Goal: Transaction & Acquisition: Purchase product/service

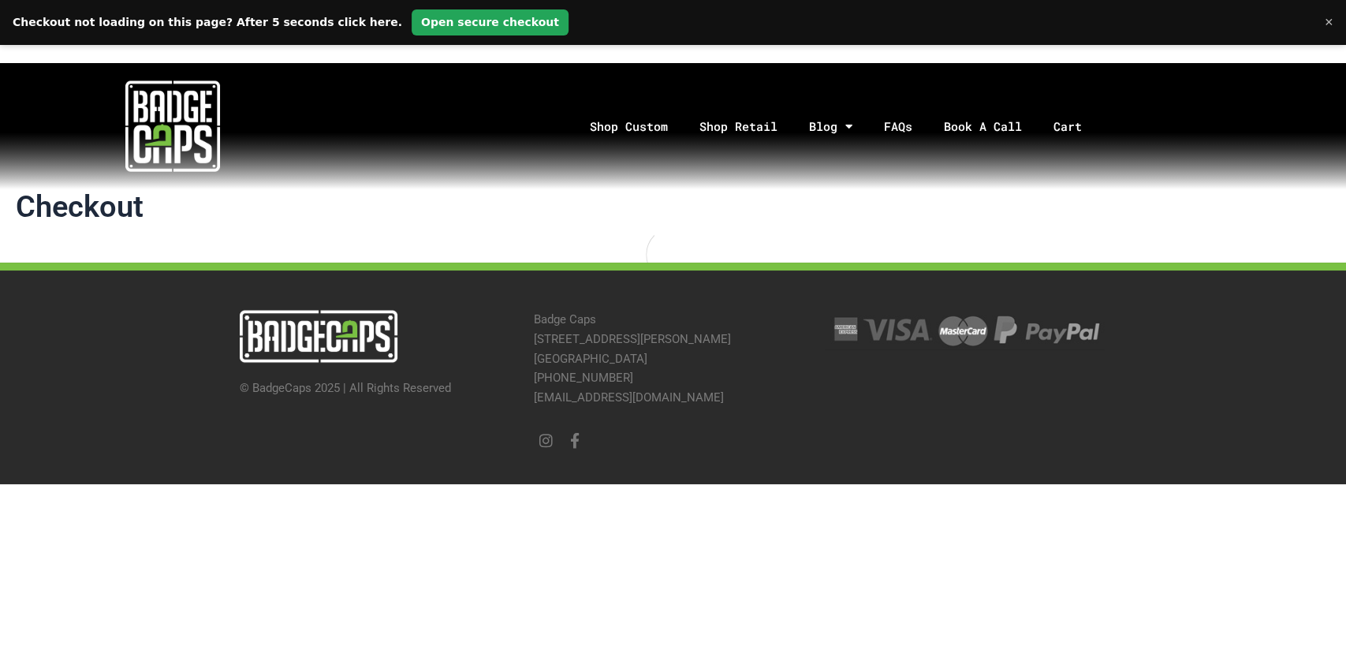
click at [412, 27] on link "Open secure checkout" at bounding box center [490, 22] width 157 height 26
click at [1082, 136] on link "Cart" at bounding box center [1078, 126] width 80 height 83
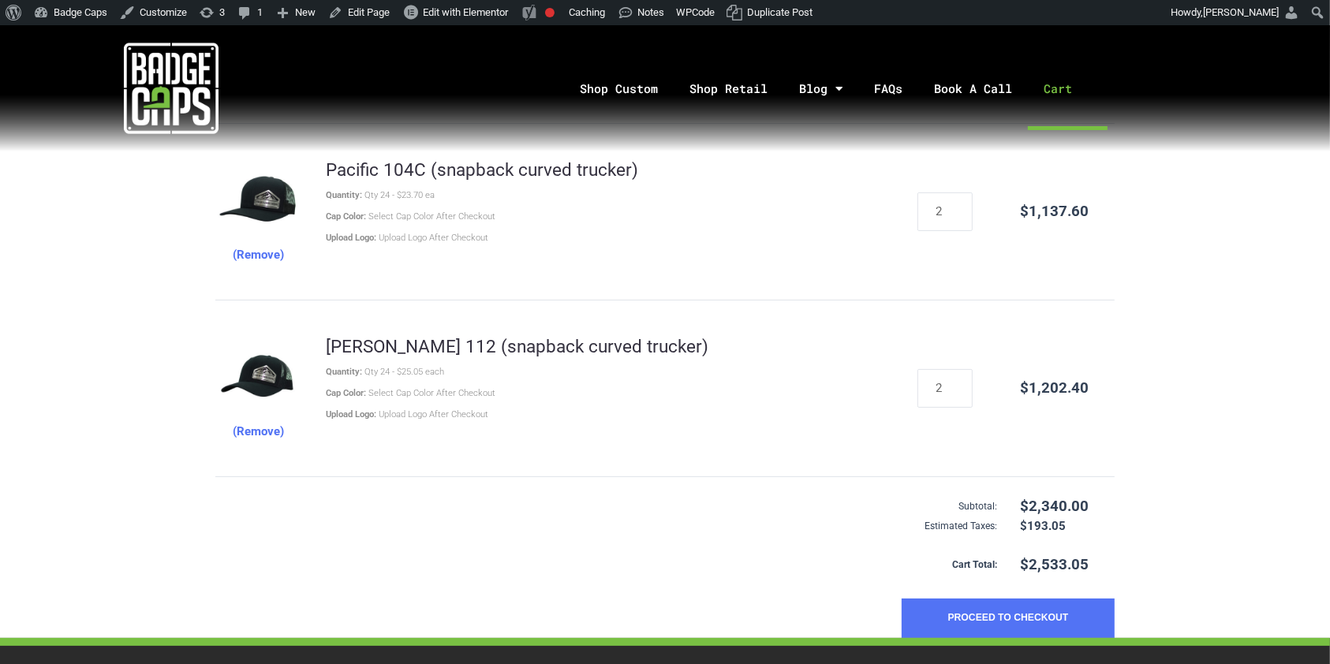
scroll to position [275, 0]
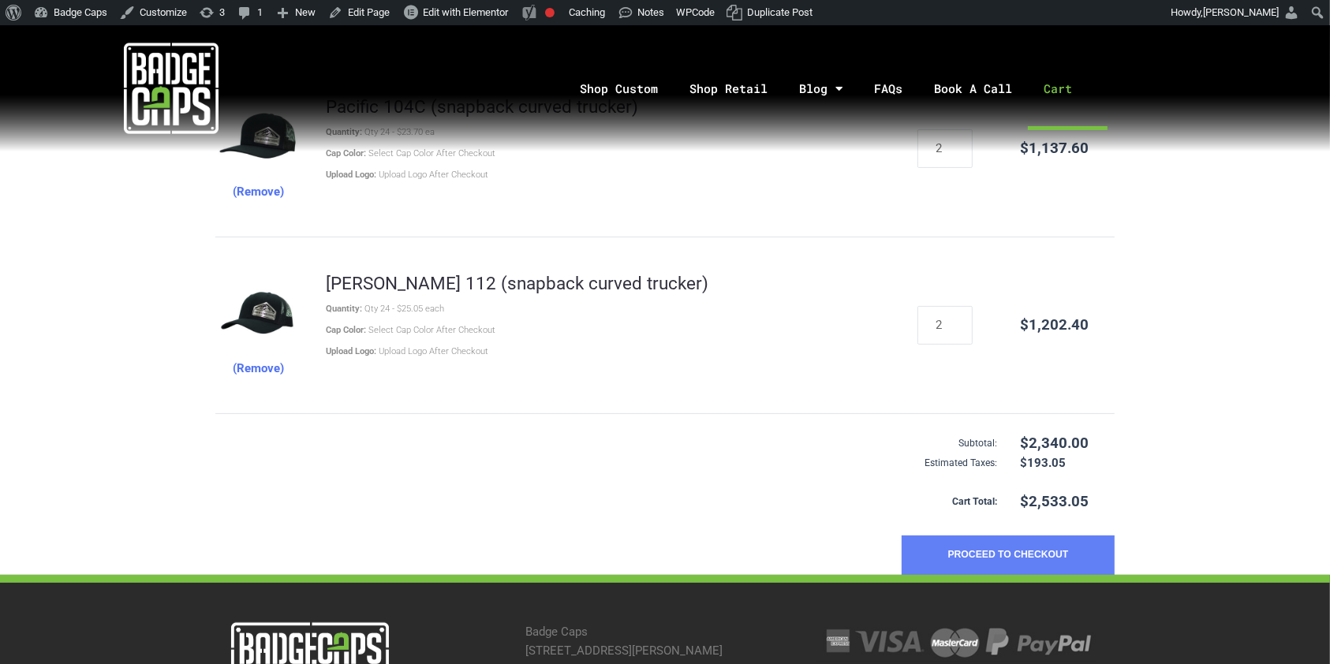
click at [963, 548] on button "Proceed to Checkout" at bounding box center [1008, 555] width 213 height 39
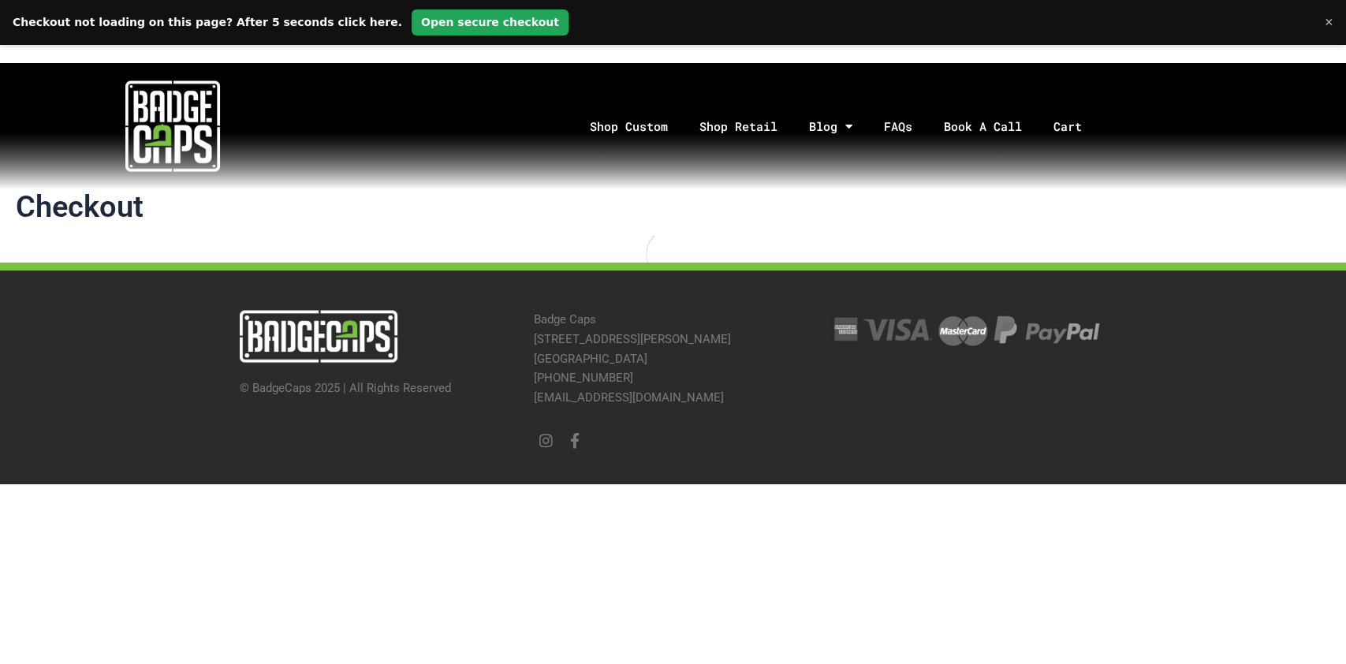
click at [434, 27] on link "Open secure checkout" at bounding box center [490, 22] width 157 height 26
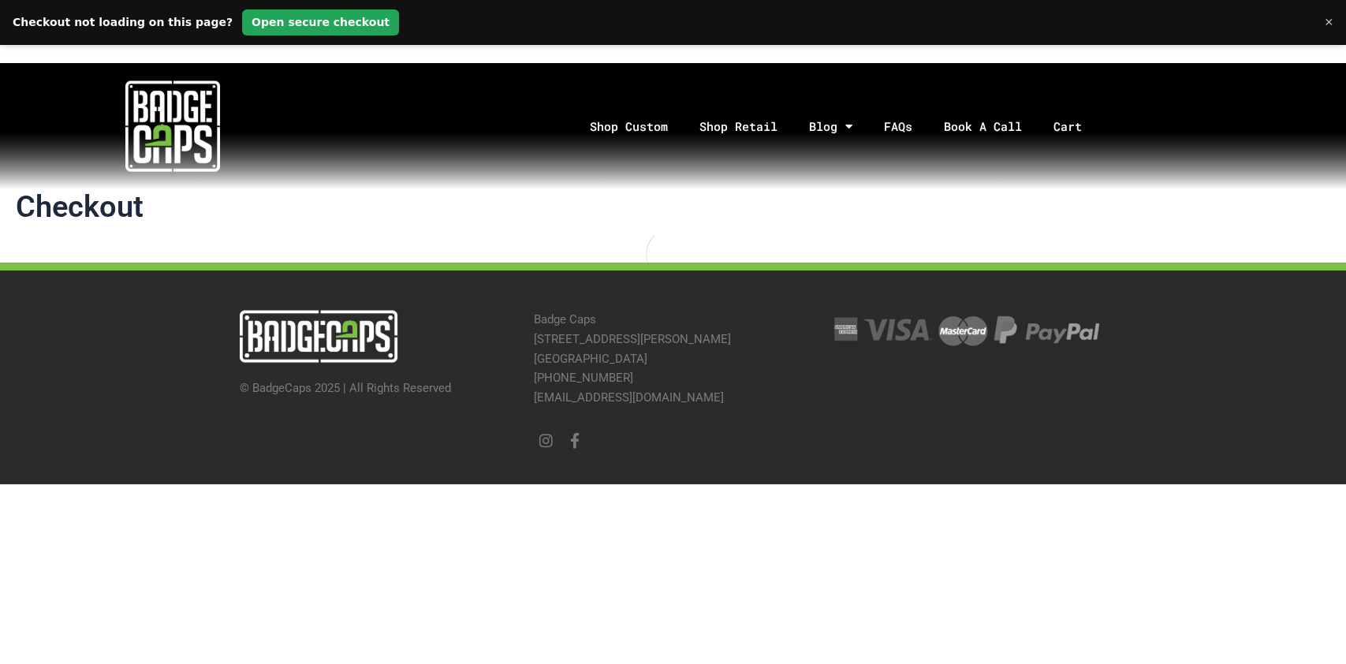
click at [249, 28] on link "Open secure checkout" at bounding box center [320, 22] width 157 height 26
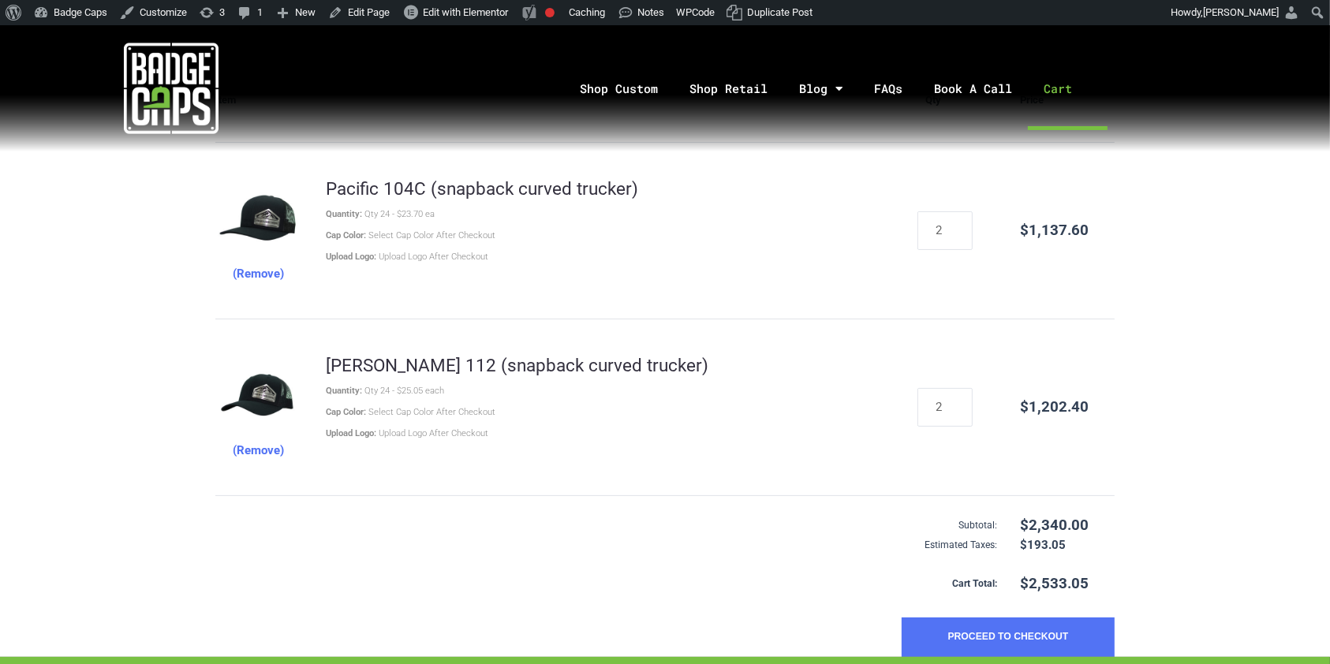
scroll to position [196, 0]
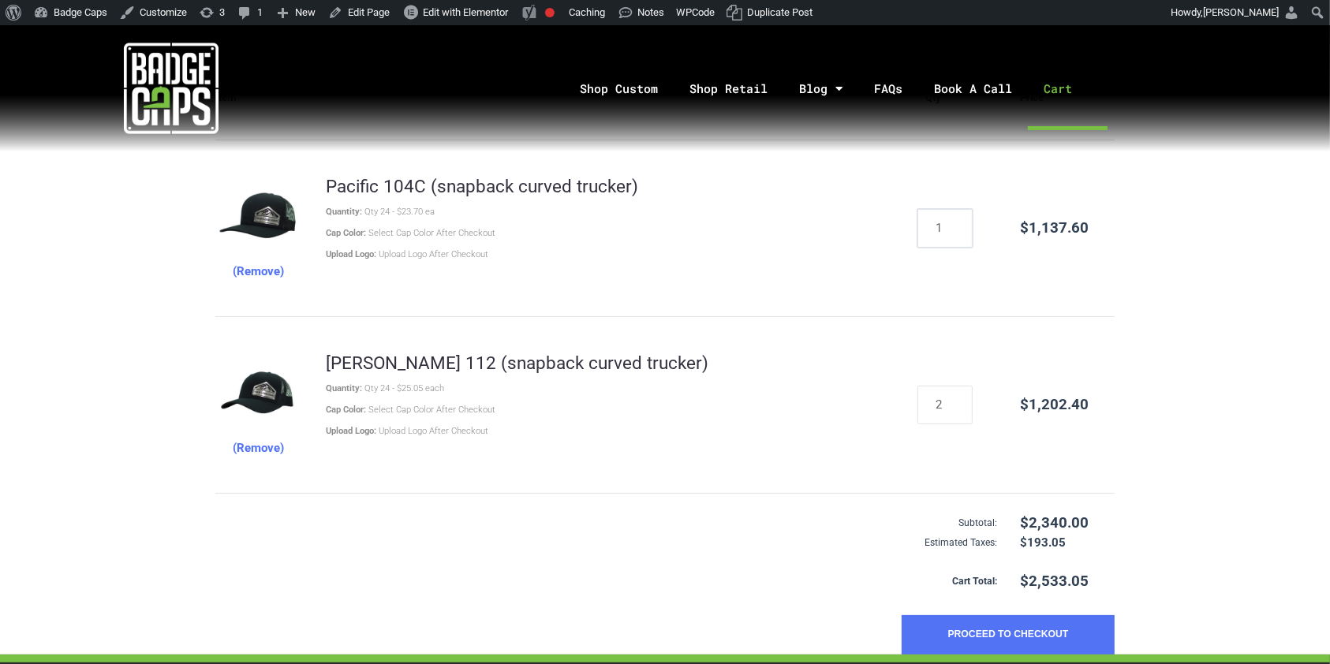
type input "1"
click at [955, 233] on input "1" at bounding box center [944, 228] width 55 height 39
type input "1"
click at [957, 409] on input "1" at bounding box center [944, 405] width 55 height 39
click at [631, 96] on link "Shop Custom" at bounding box center [619, 88] width 110 height 83
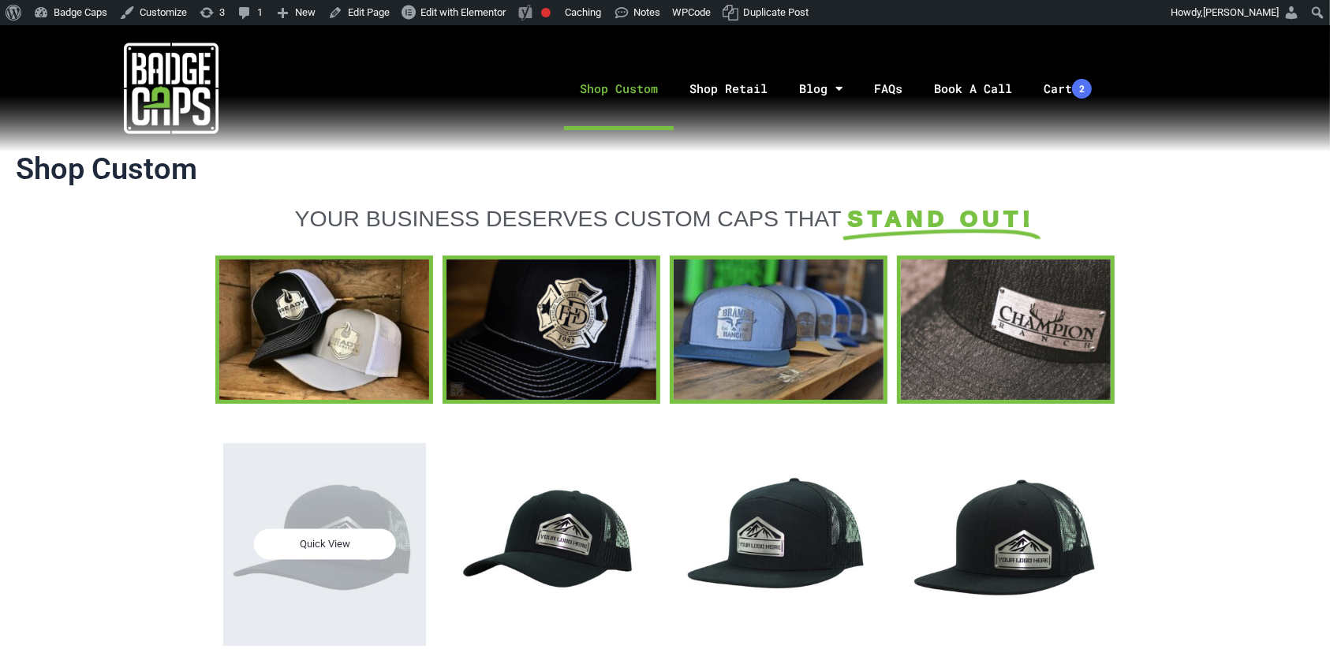
scroll to position [167, 0]
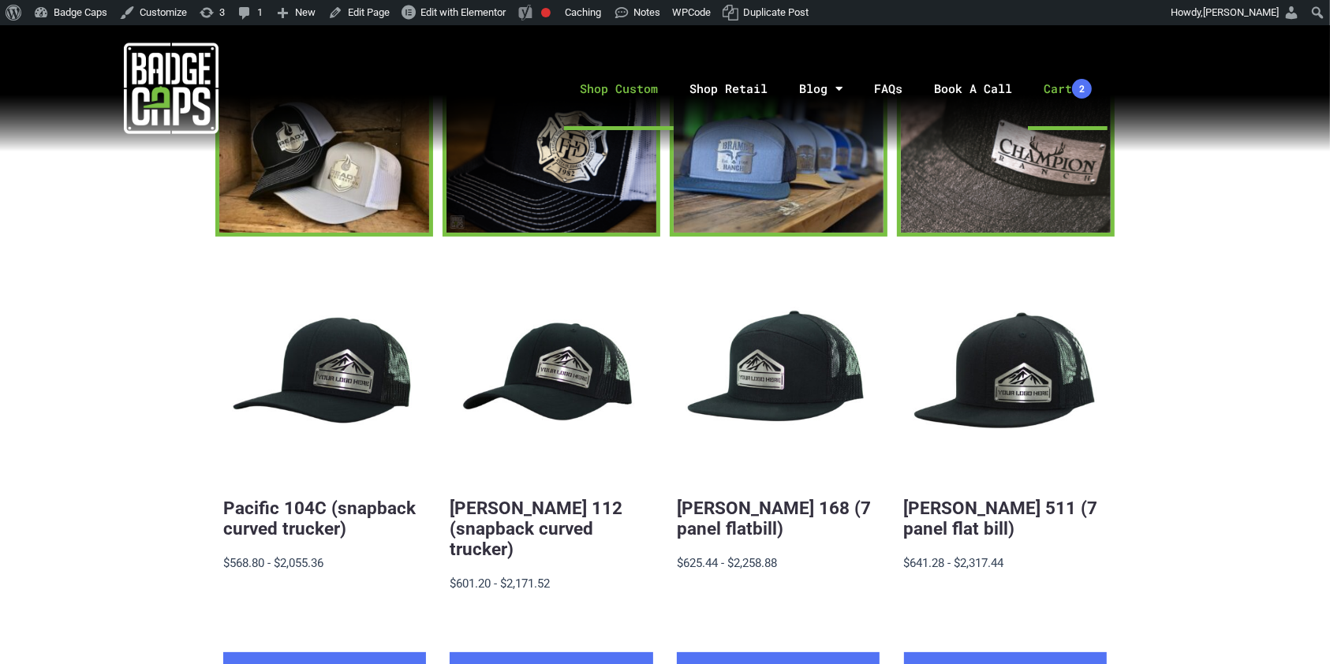
click at [1066, 92] on link "Cart 2" at bounding box center [1068, 88] width 80 height 83
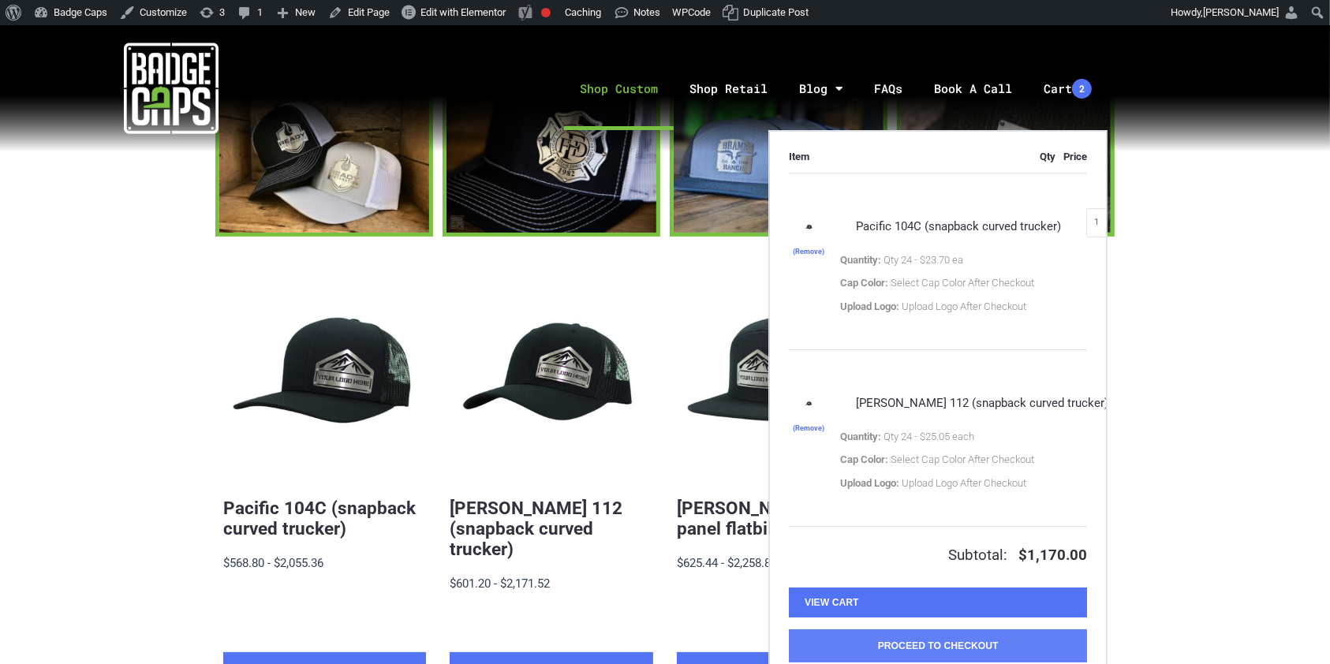
click at [940, 642] on button "Proceed to Checkout" at bounding box center [938, 645] width 298 height 33
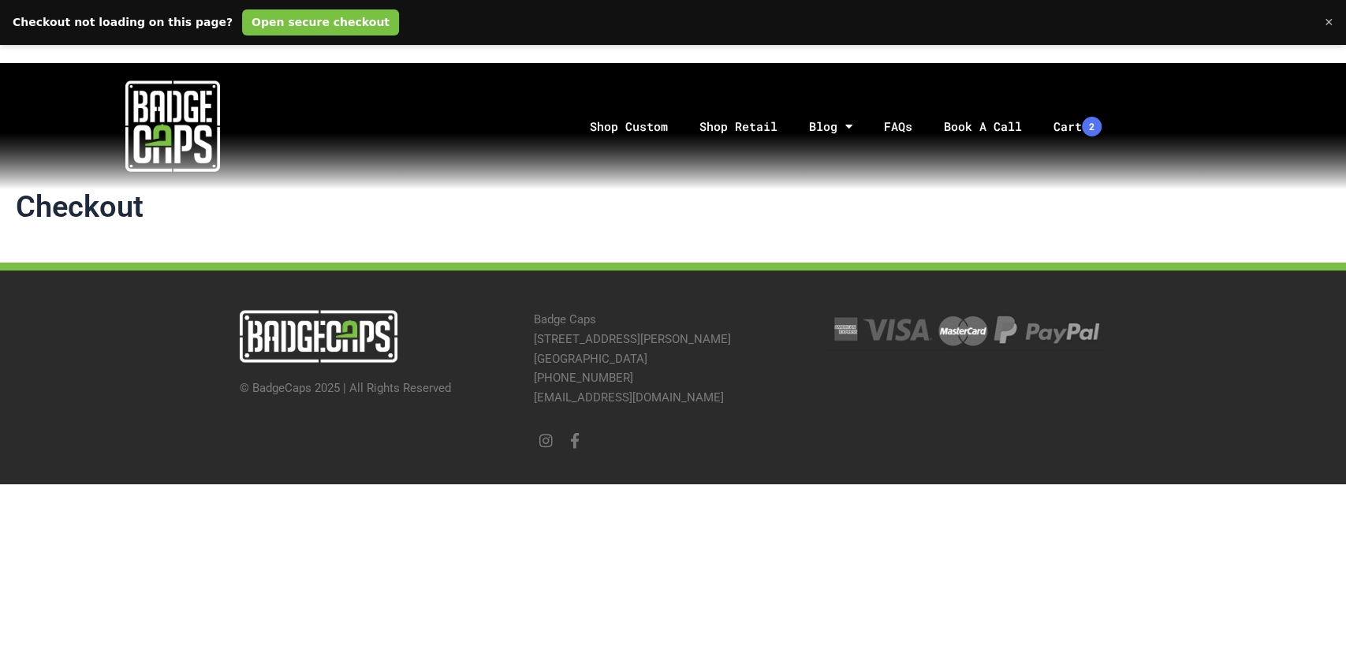
click at [296, 23] on link "Open secure checkout" at bounding box center [320, 22] width 157 height 26
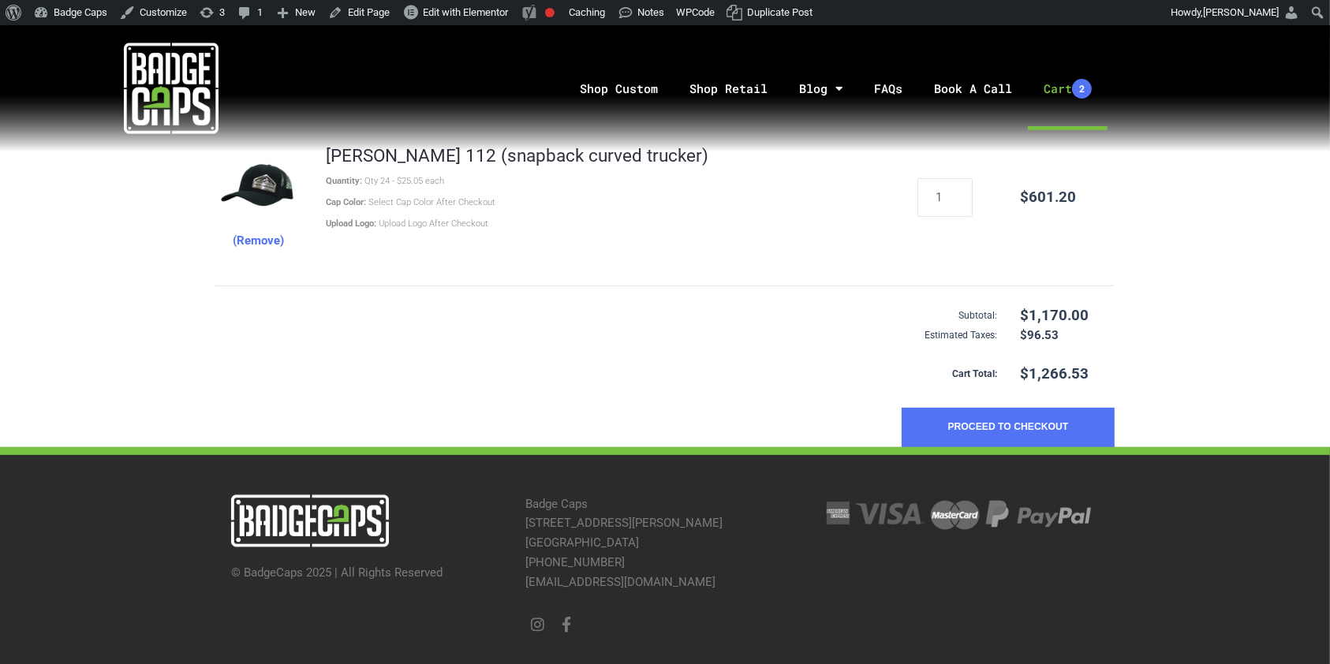
scroll to position [404, 0]
click at [991, 432] on button "Proceed to Checkout" at bounding box center [1008, 426] width 213 height 39
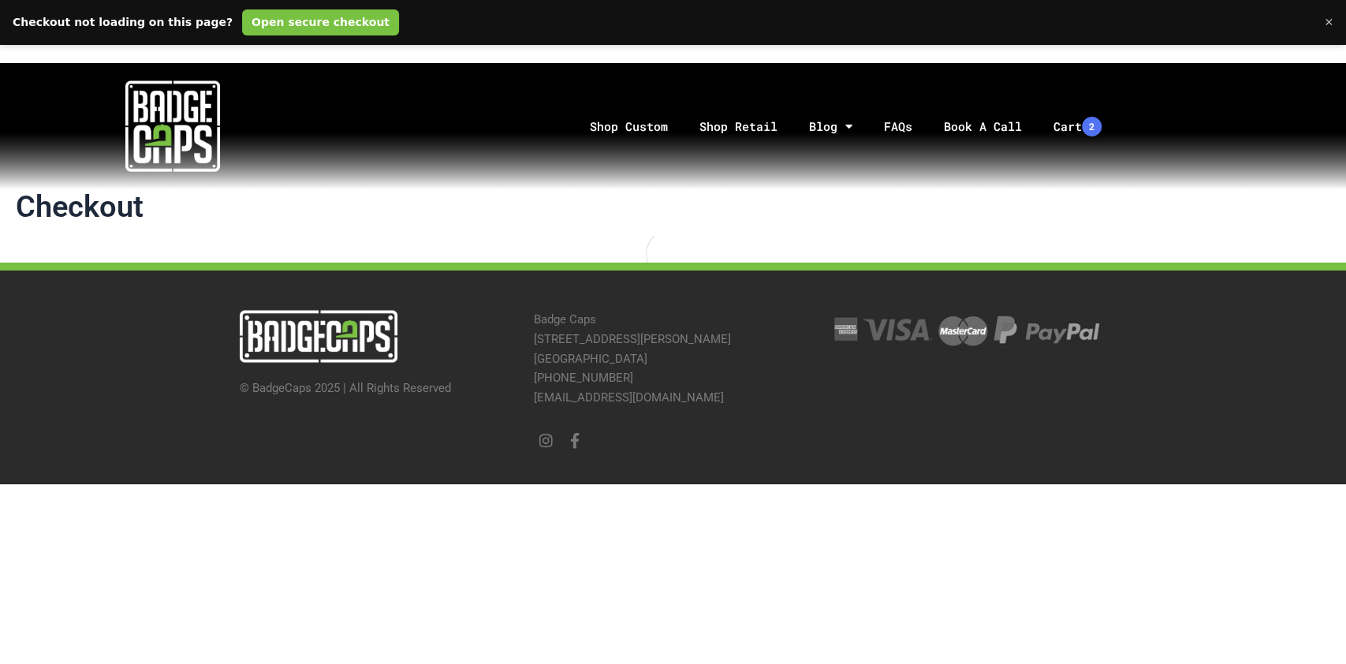
click at [271, 29] on link "Open secure checkout" at bounding box center [320, 22] width 157 height 26
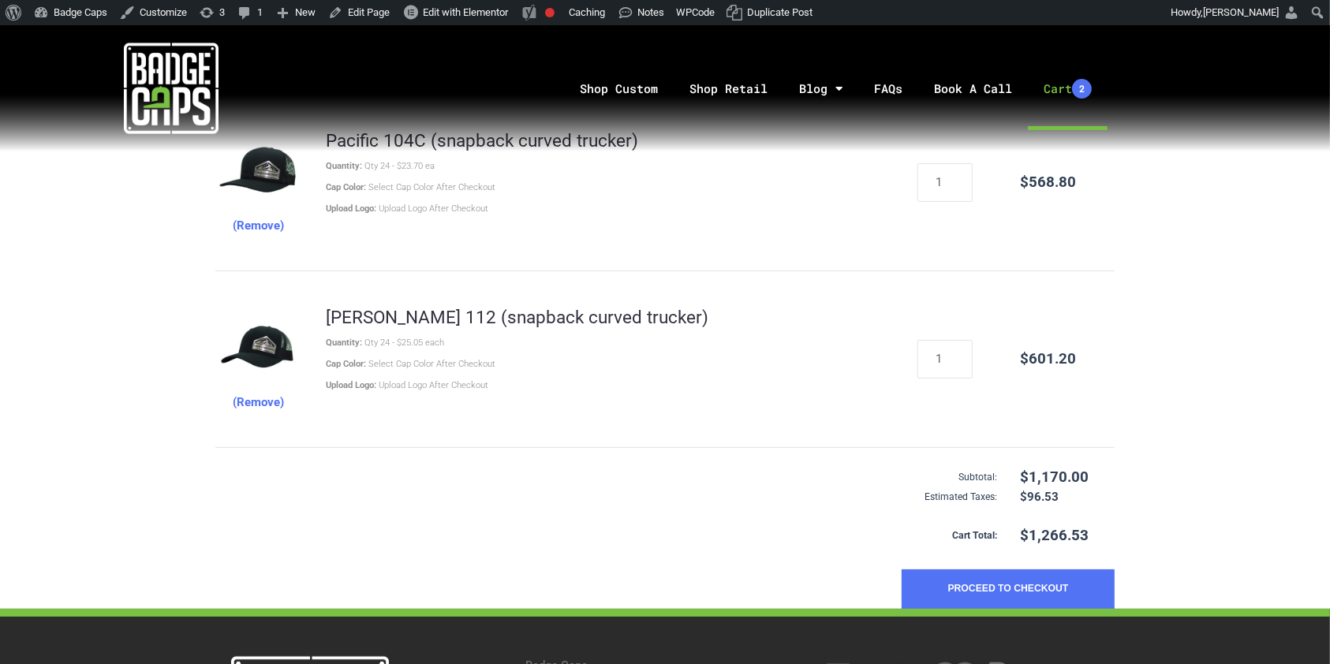
scroll to position [252, 0]
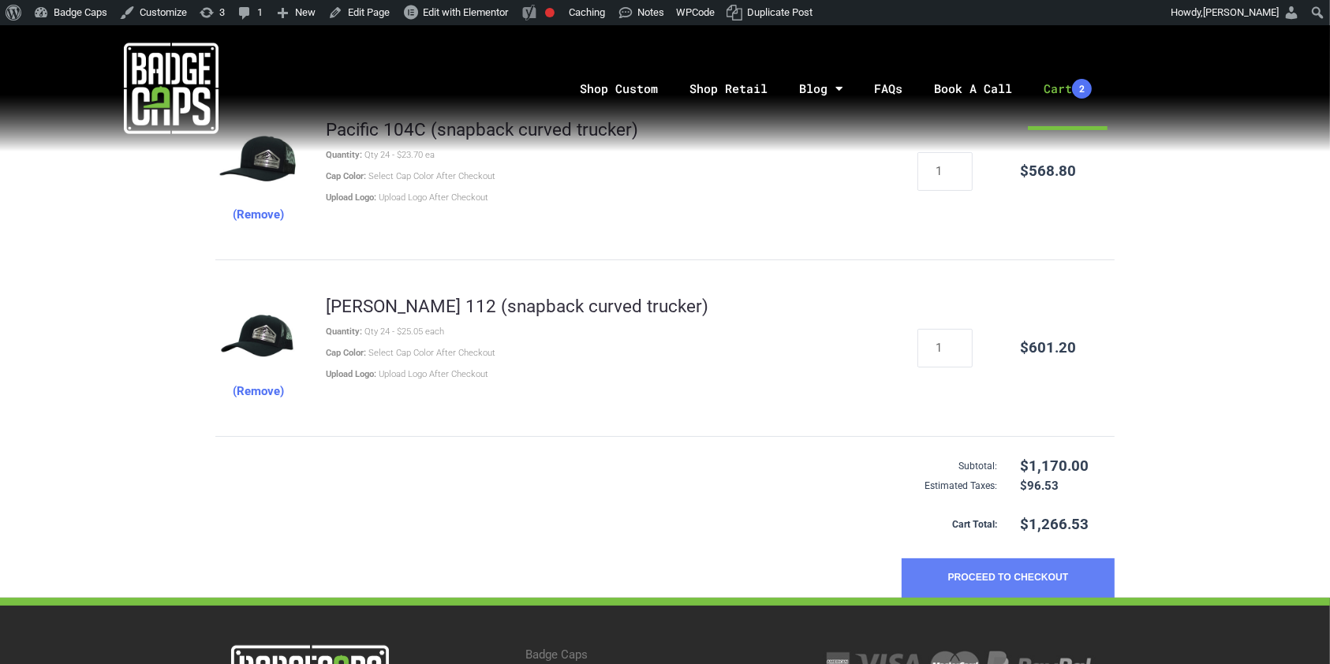
click at [1024, 583] on button "Proceed to Checkout" at bounding box center [1008, 577] width 213 height 39
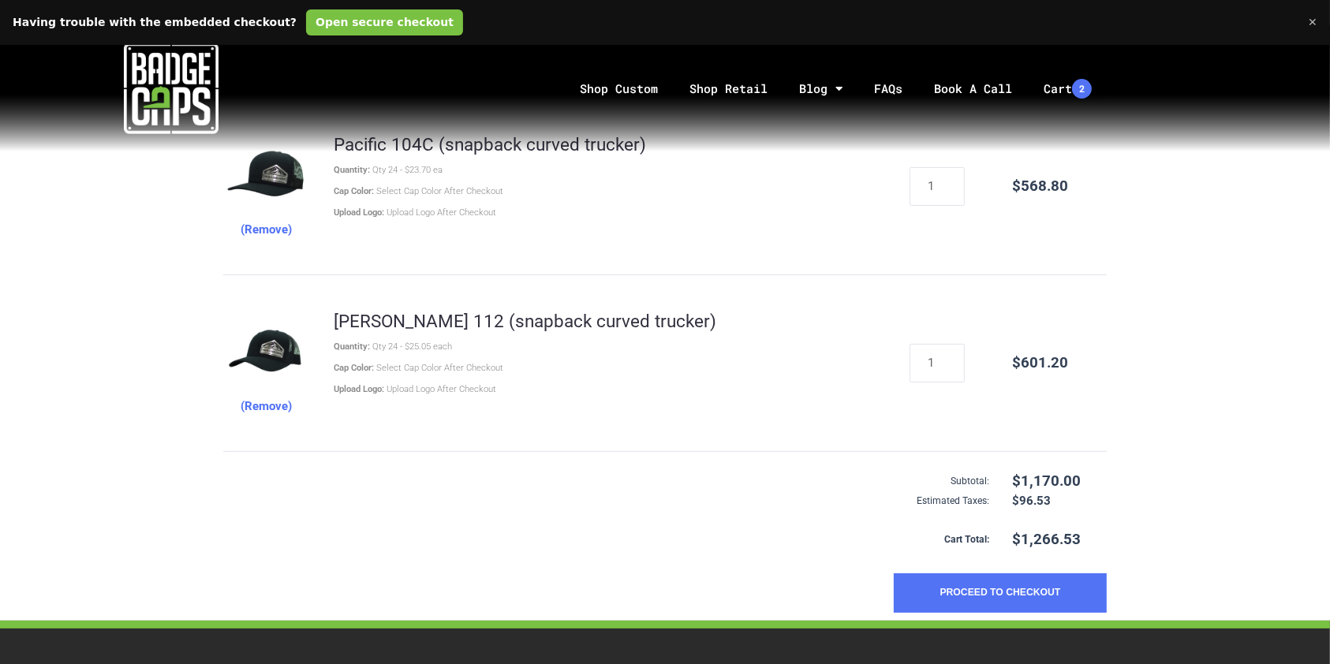
scroll to position [253, 0]
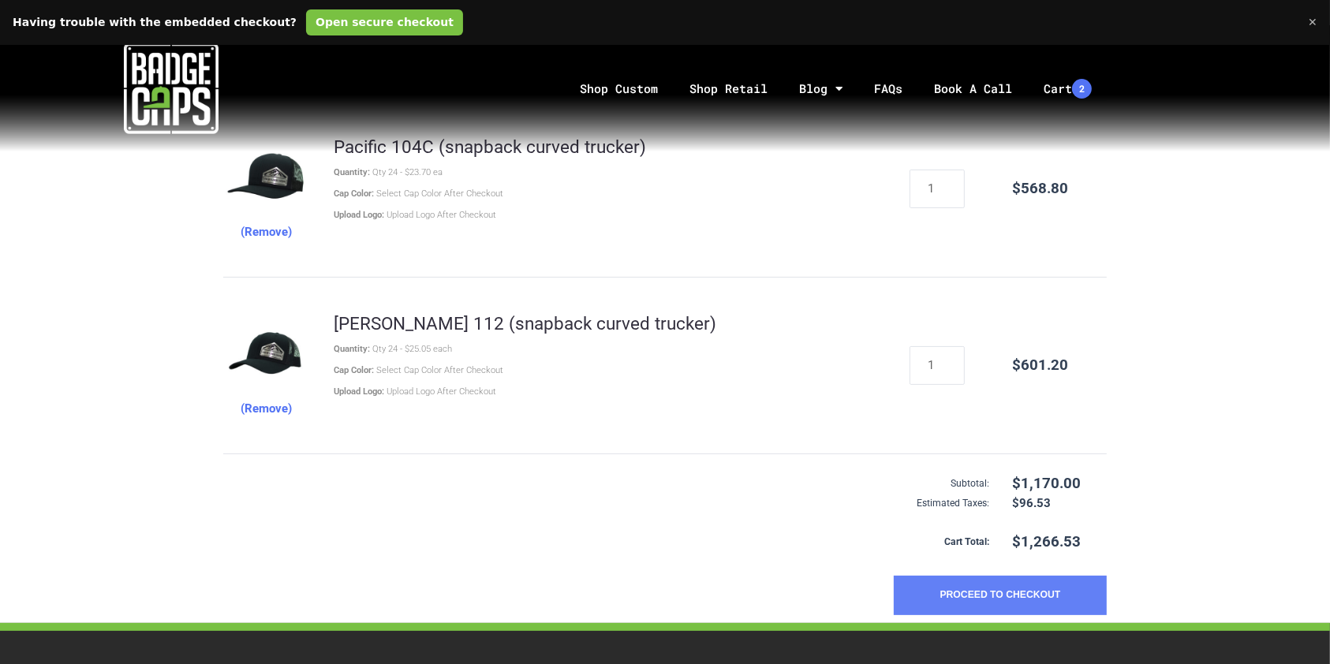
click at [930, 586] on button "Proceed to Checkout" at bounding box center [1000, 595] width 213 height 39
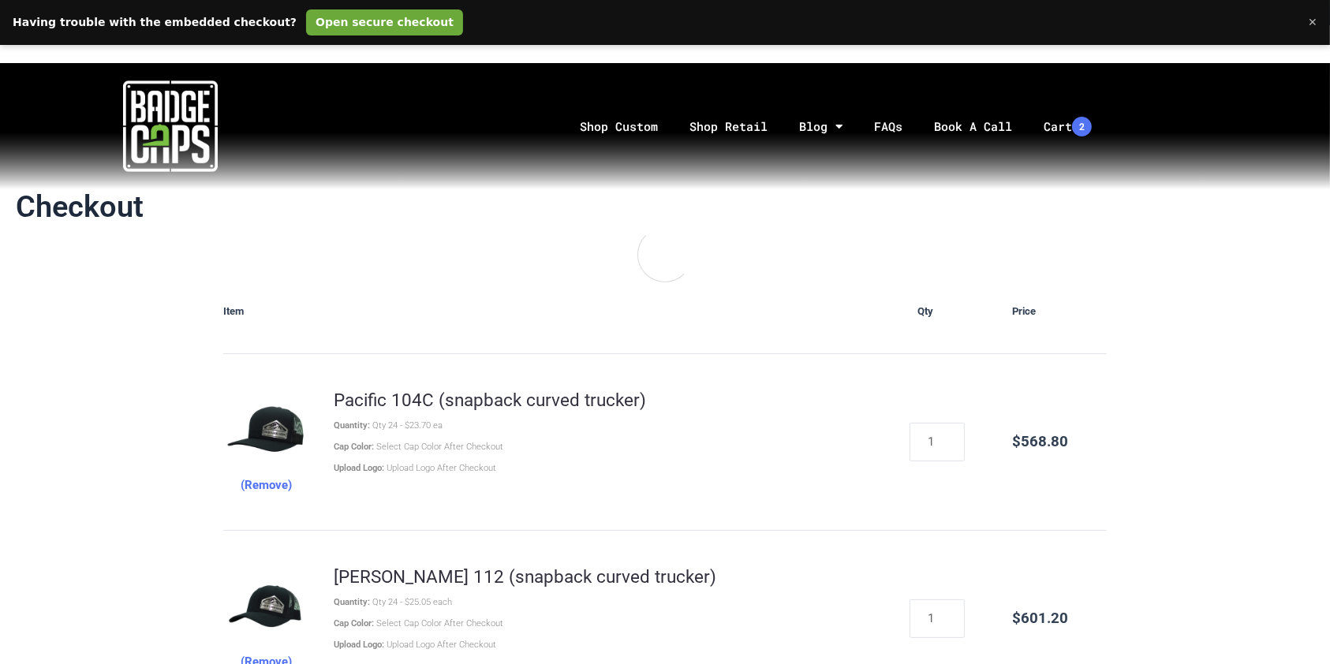
click at [341, 25] on link "Open secure checkout" at bounding box center [384, 22] width 157 height 26
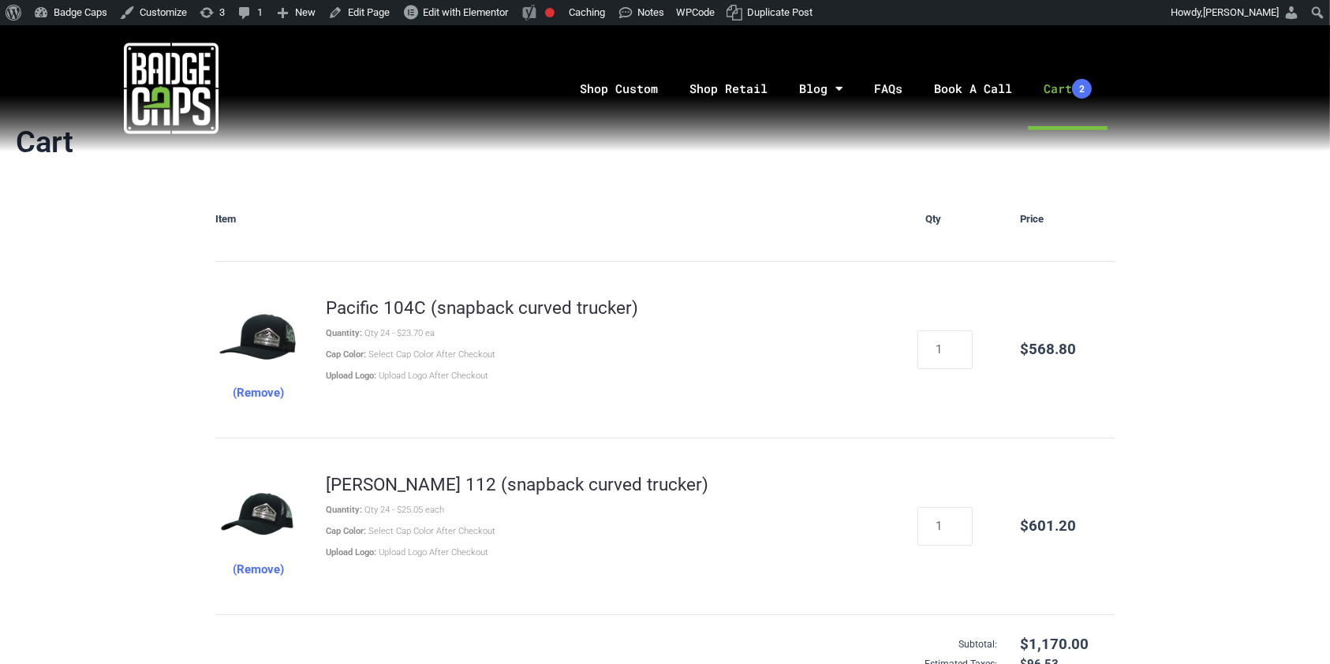
scroll to position [50, 0]
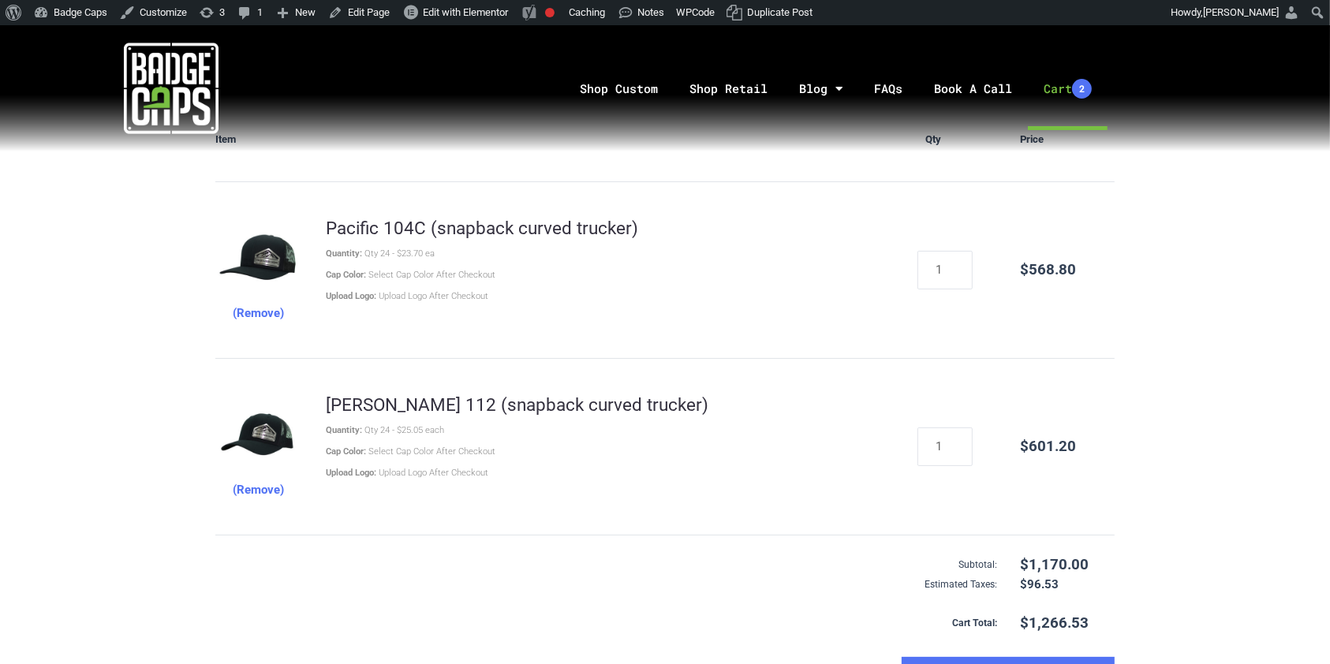
scroll to position [145, 0]
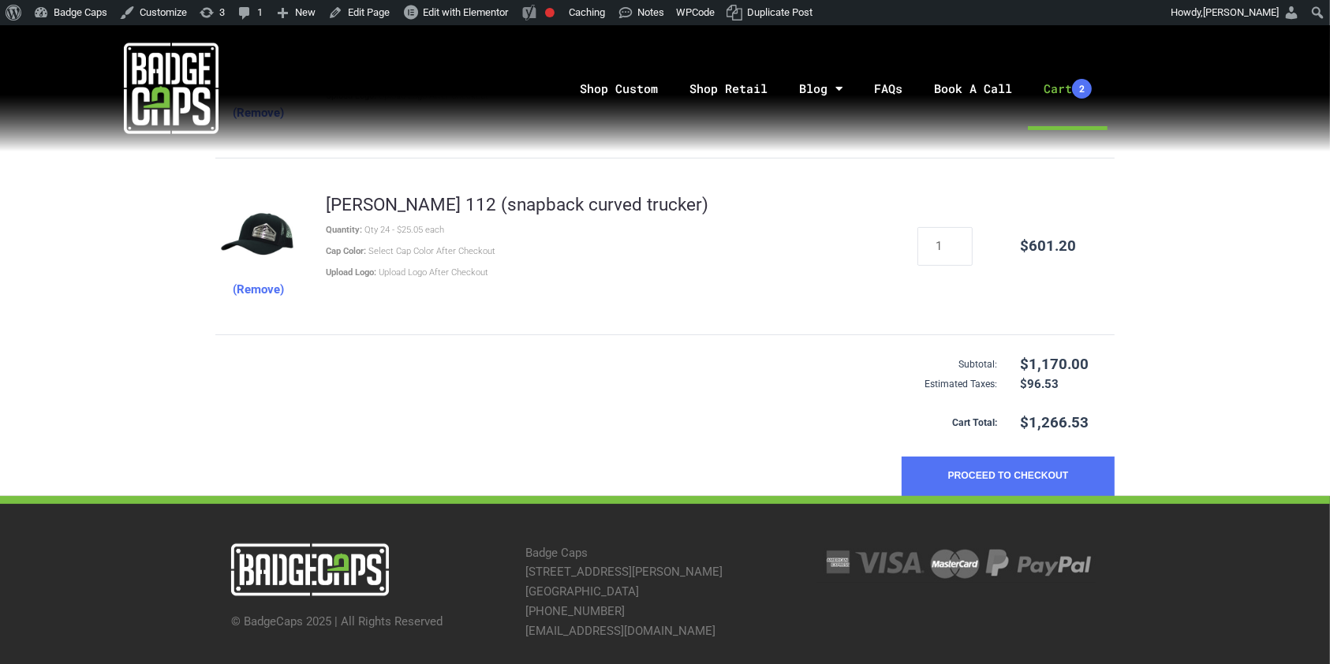
scroll to position [361, 0]
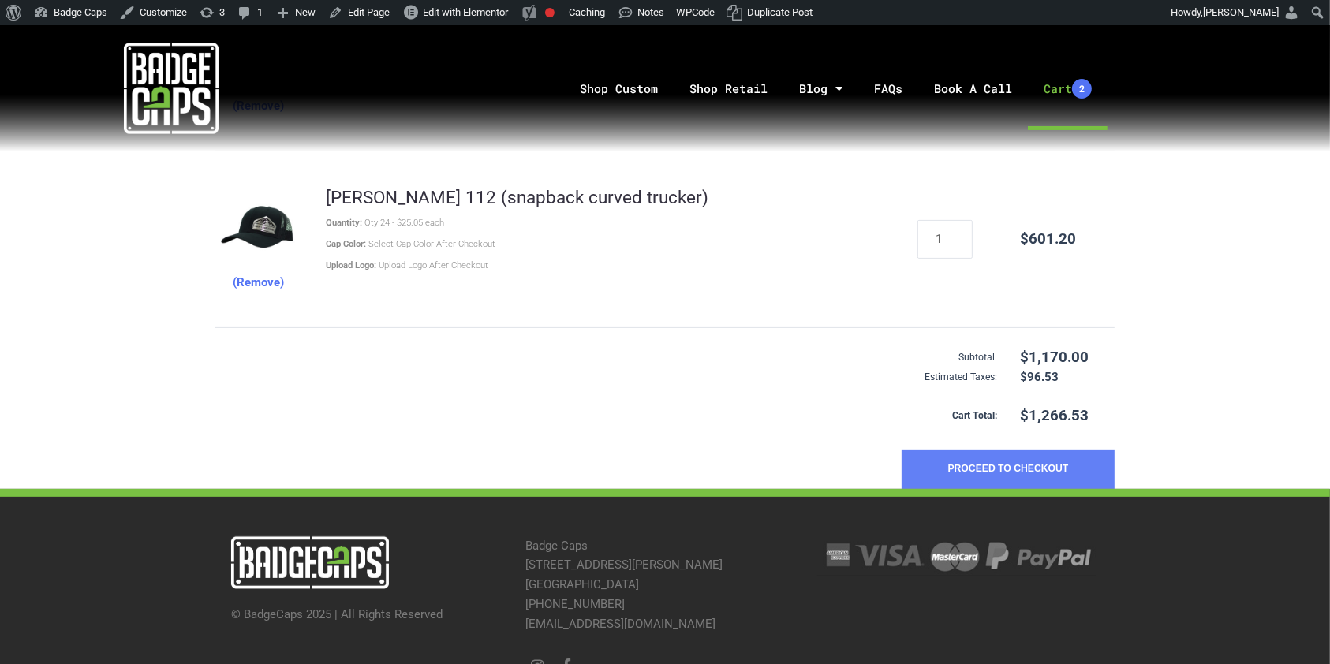
click at [984, 472] on button "Proceed to Checkout" at bounding box center [1008, 469] width 213 height 39
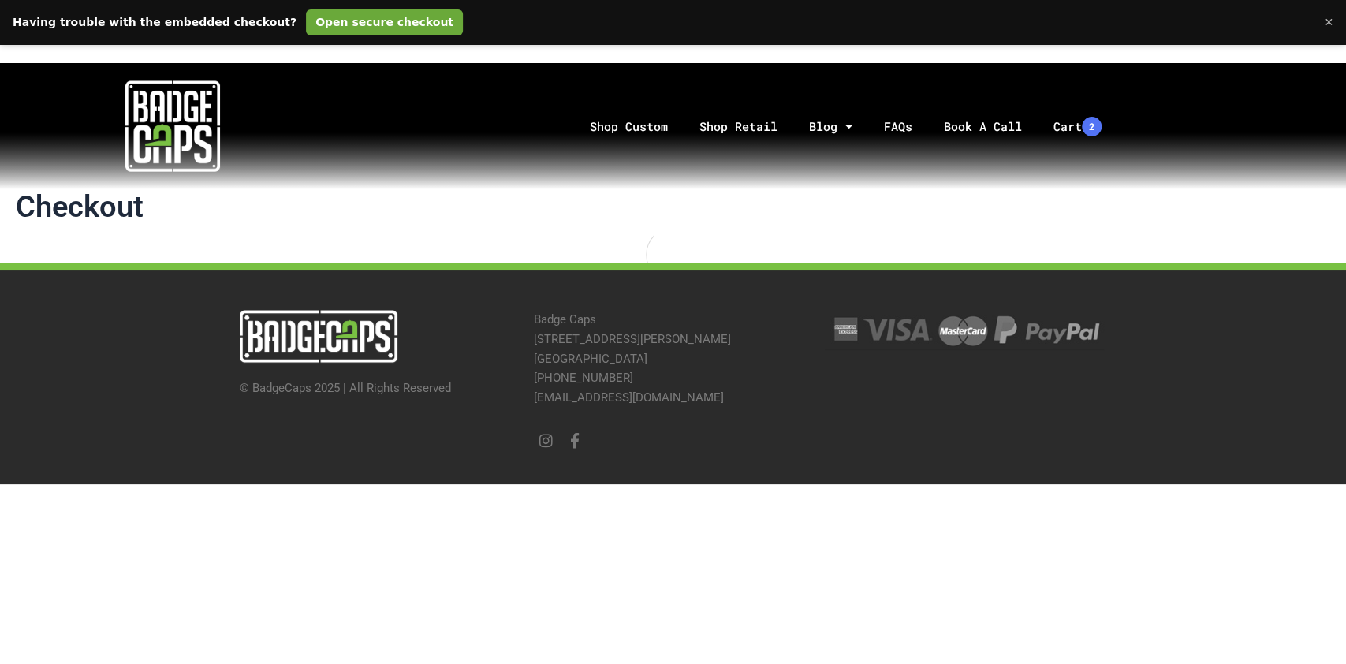
click at [330, 21] on link "Open secure checkout" at bounding box center [384, 22] width 157 height 26
click at [596, 119] on link "Shop Custom" at bounding box center [629, 126] width 110 height 83
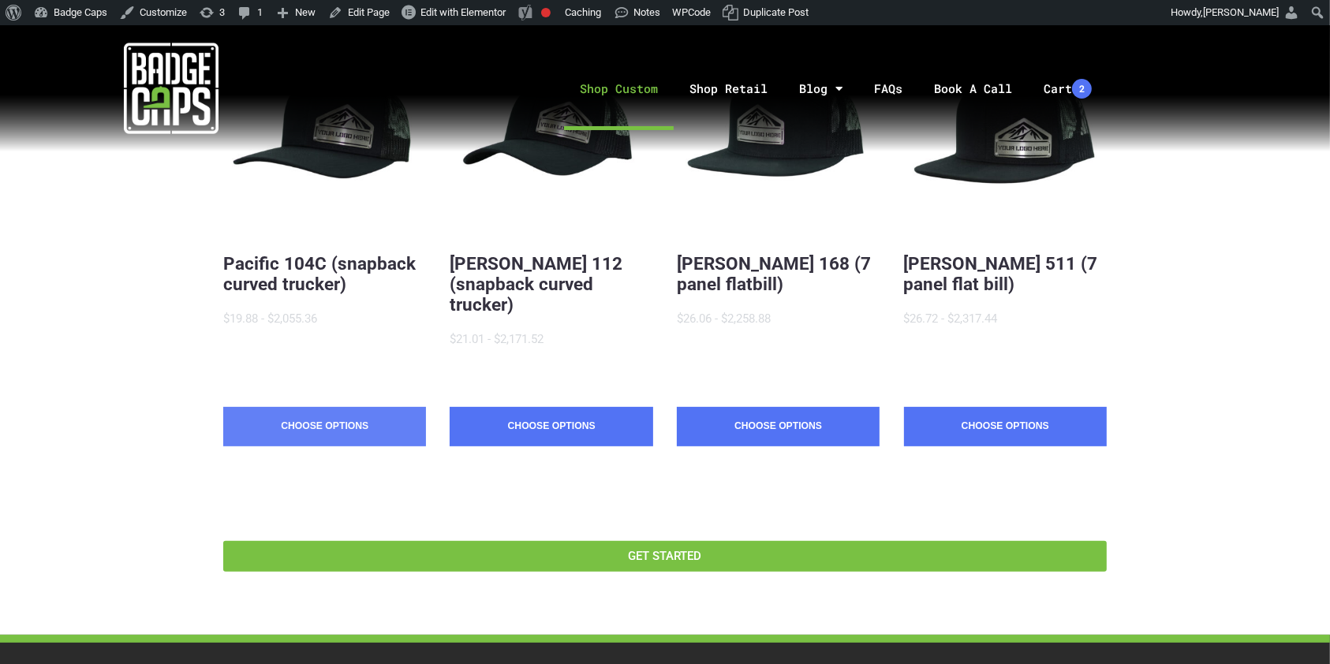
click at [381, 407] on link "Choose Options" at bounding box center [324, 426] width 203 height 39
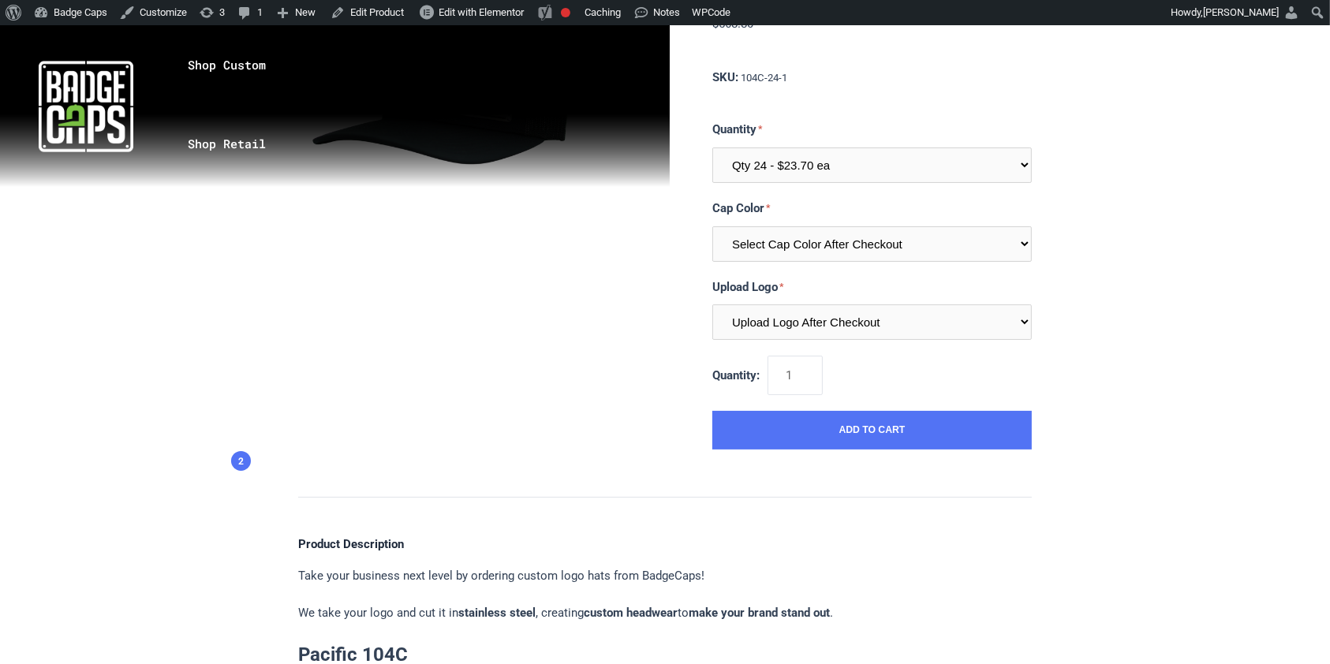
scroll to position [165, 0]
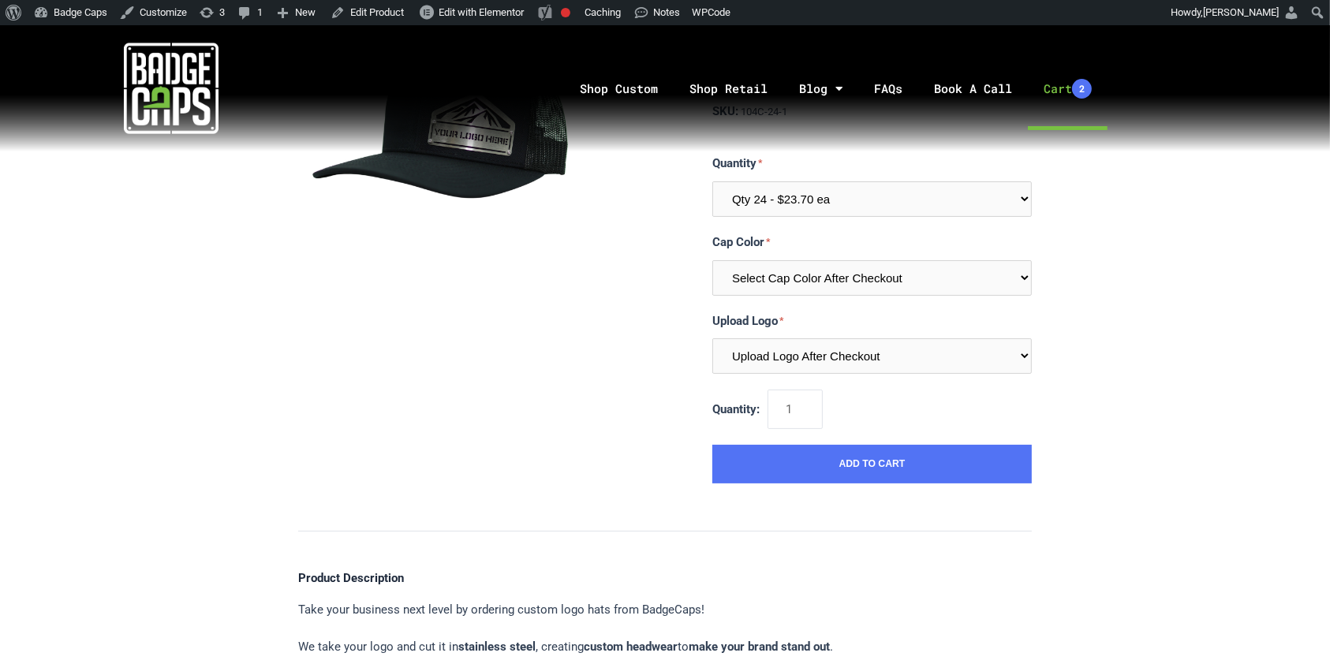
click at [1074, 81] on link "Cart 2" at bounding box center [1068, 88] width 80 height 83
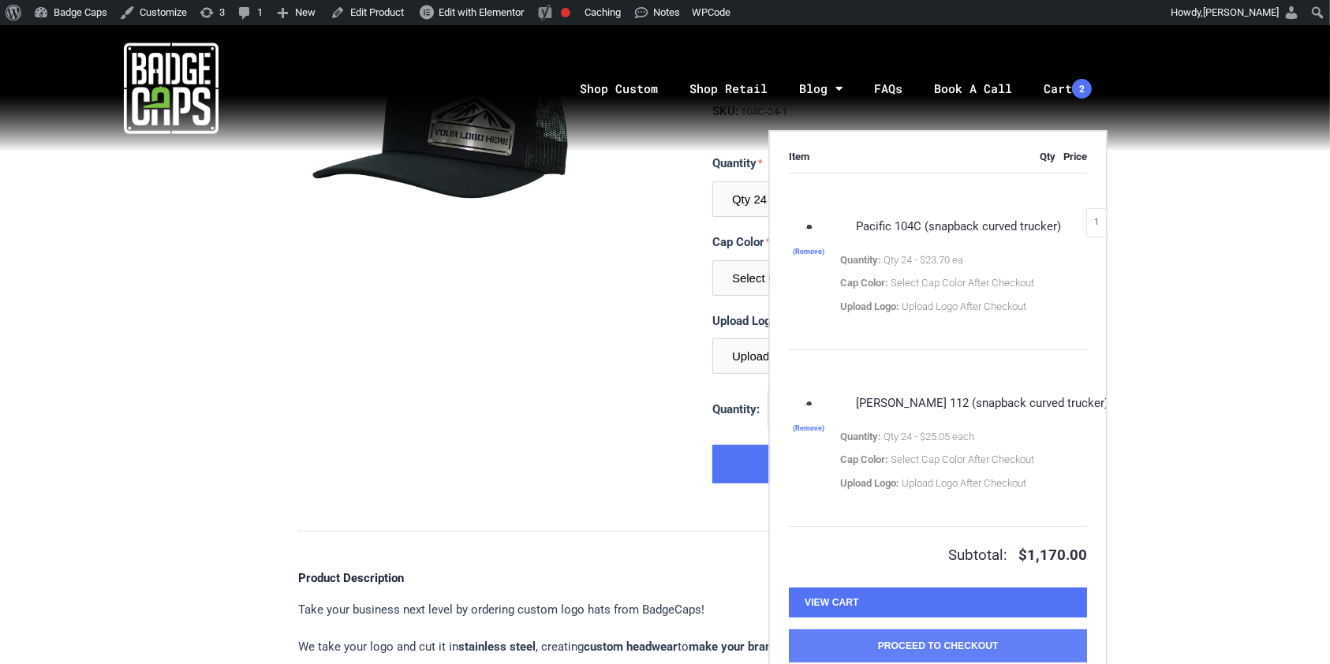
click at [917, 644] on button "Proceed to Checkout" at bounding box center [938, 645] width 298 height 33
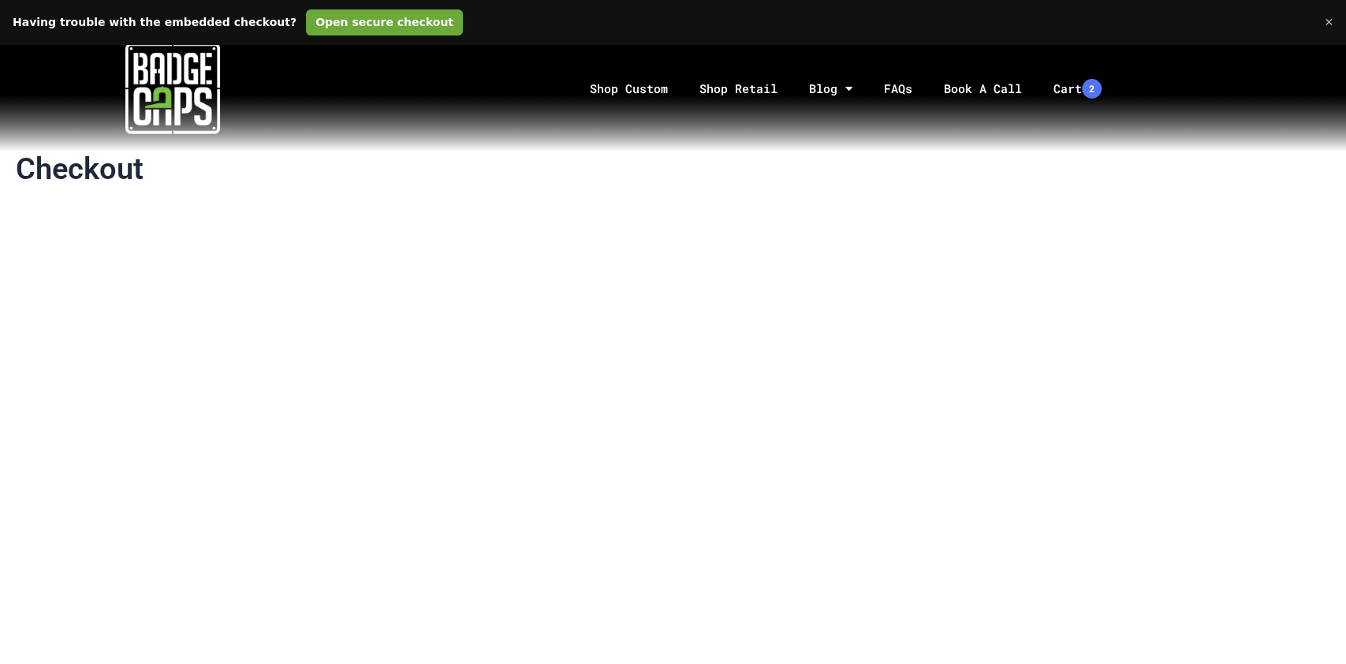
click at [343, 31] on link "Open secure checkout" at bounding box center [384, 22] width 157 height 26
click at [637, 167] on h1 "Checkout" at bounding box center [673, 169] width 1315 height 36
click at [1060, 94] on link "Cart 2" at bounding box center [1078, 88] width 80 height 83
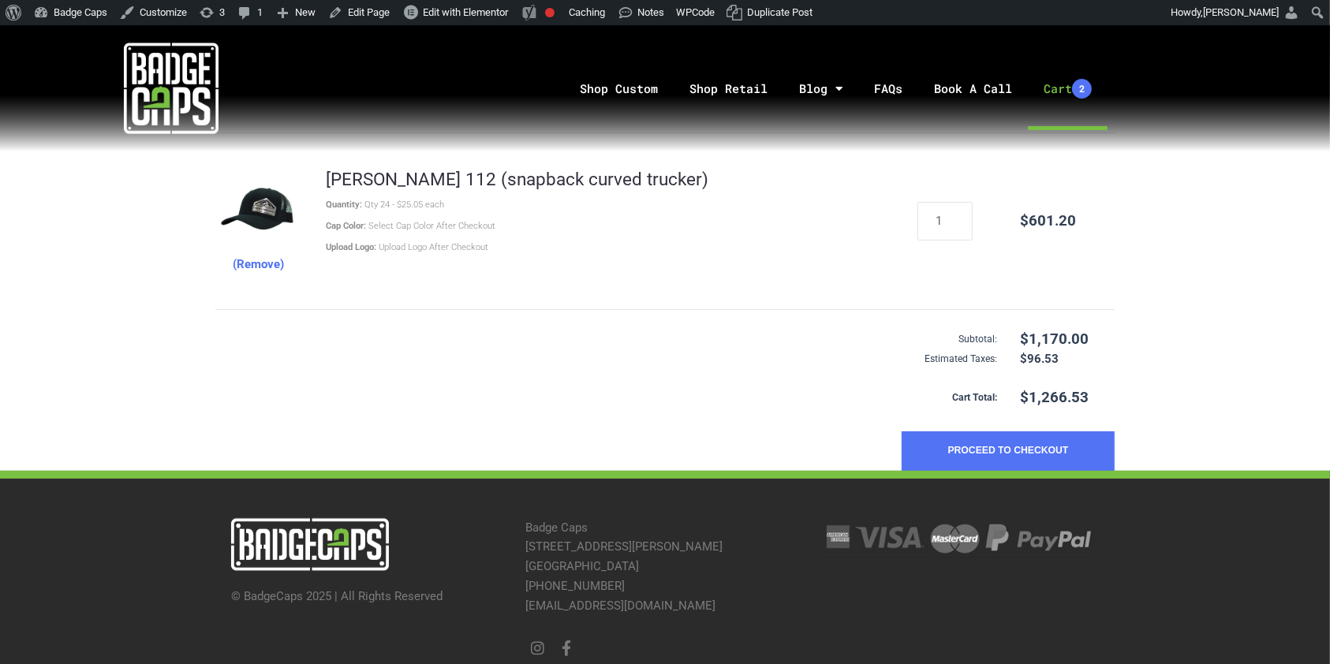
scroll to position [406, 0]
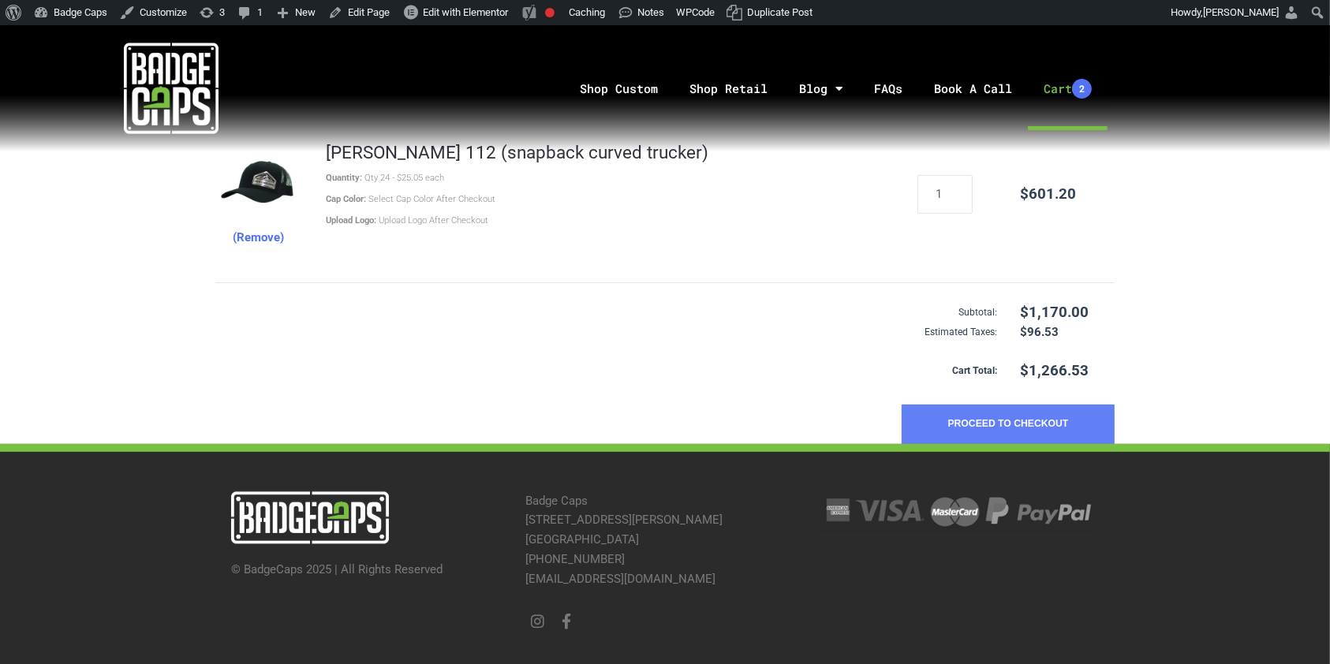
click at [947, 419] on button "Proceed to Checkout" at bounding box center [1008, 424] width 213 height 39
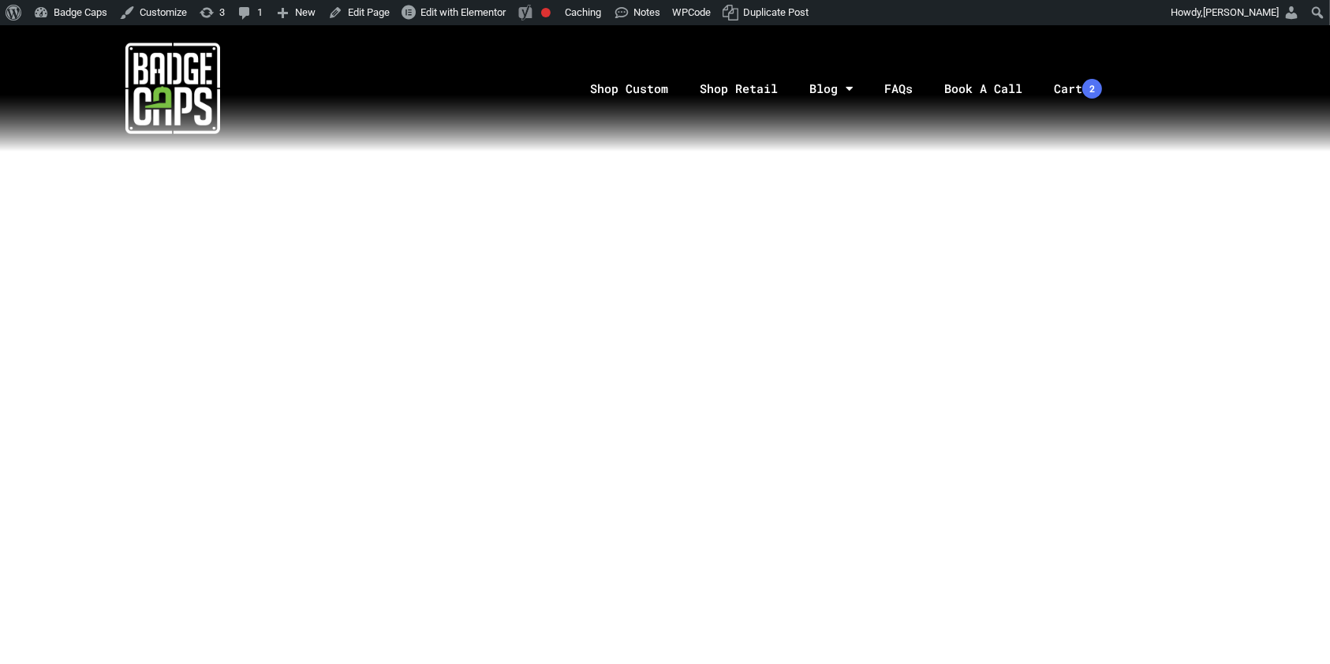
scroll to position [342, 0]
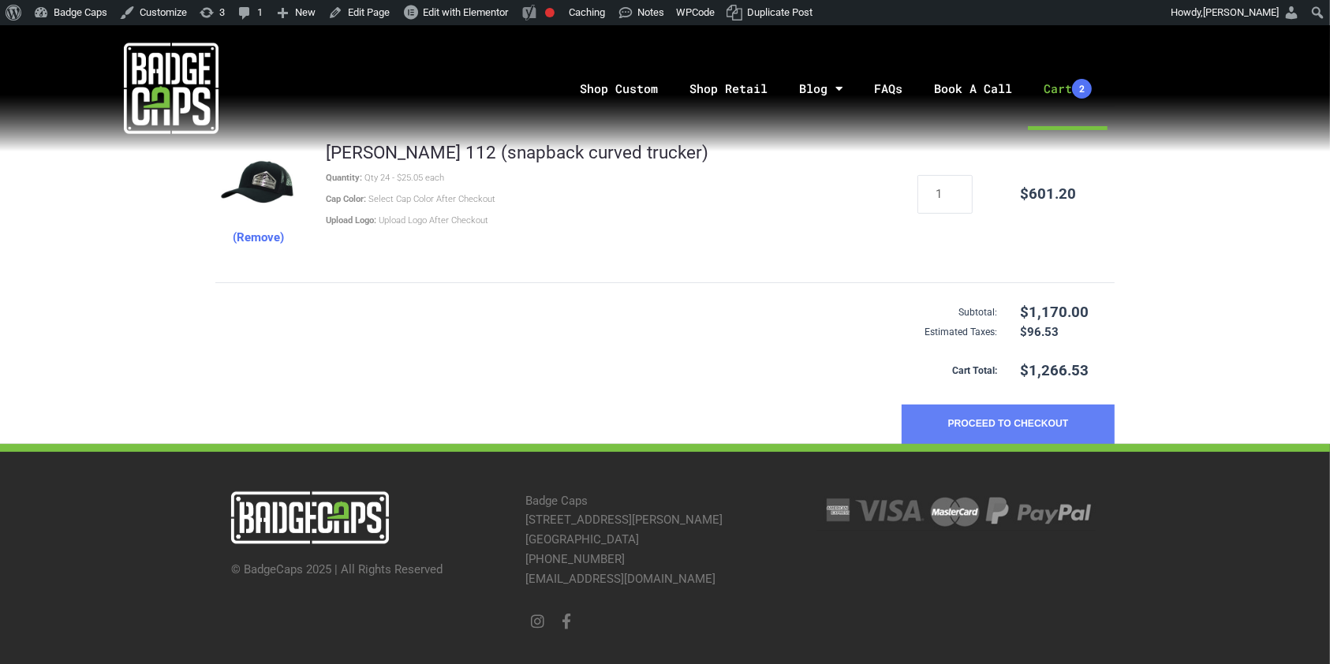
click at [947, 420] on button "Proceed to Checkout" at bounding box center [1008, 424] width 213 height 39
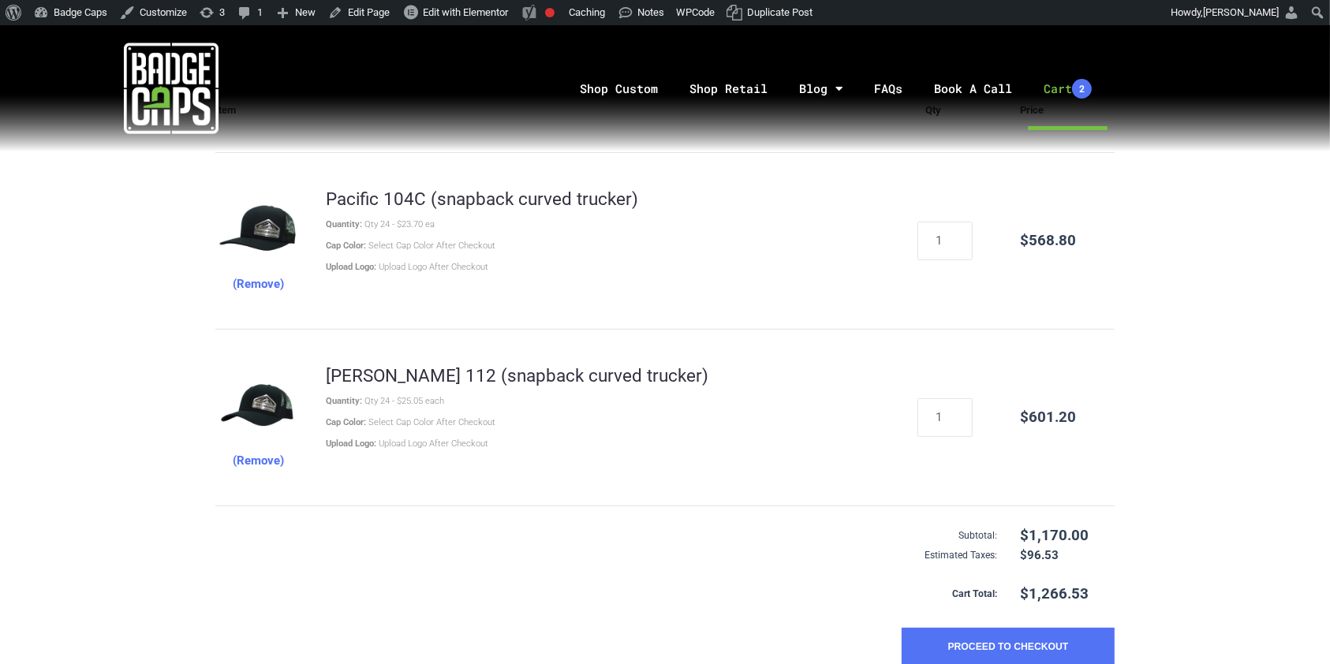
scroll to position [87, 0]
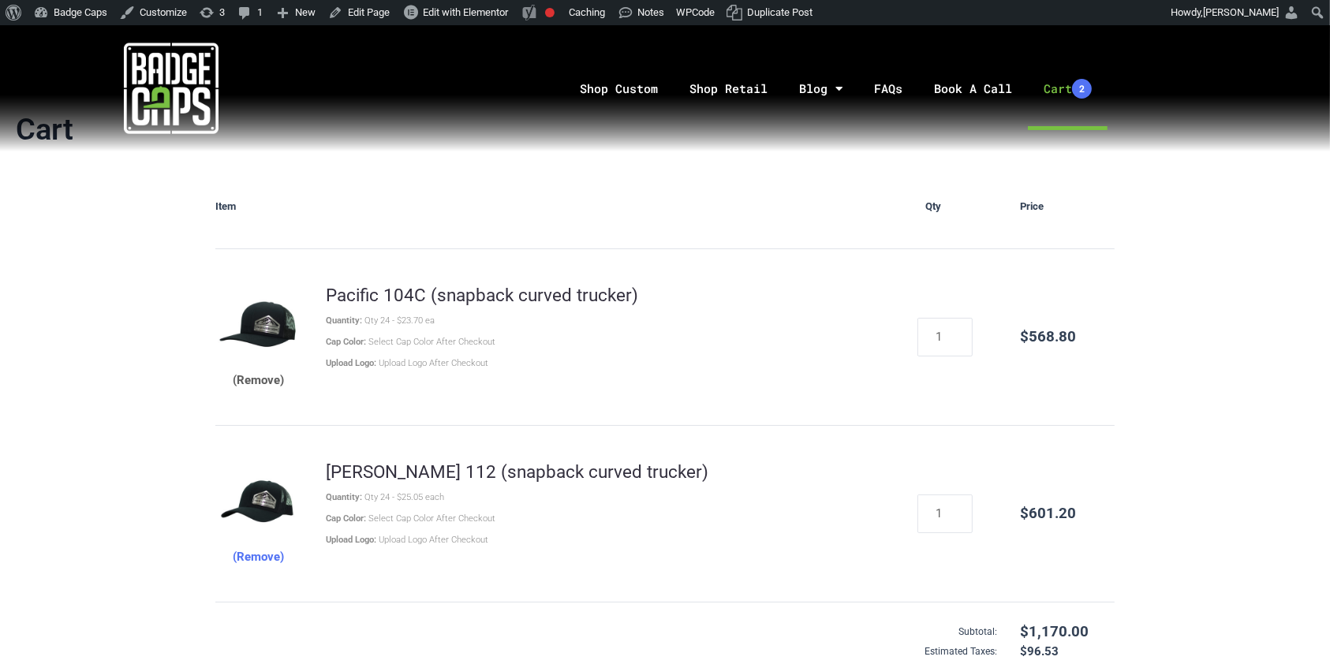
click at [252, 373] on button "(Remove)" at bounding box center [258, 381] width 51 height 20
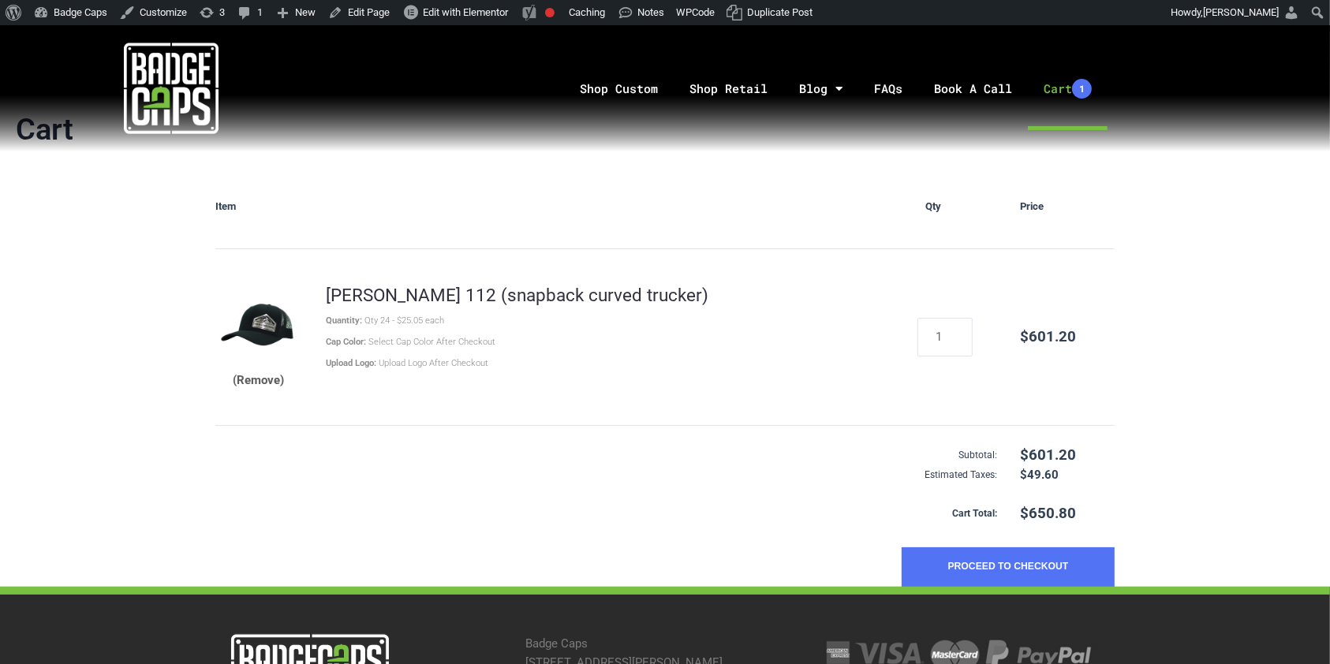
click at [271, 382] on button "(Remove)" at bounding box center [258, 381] width 51 height 20
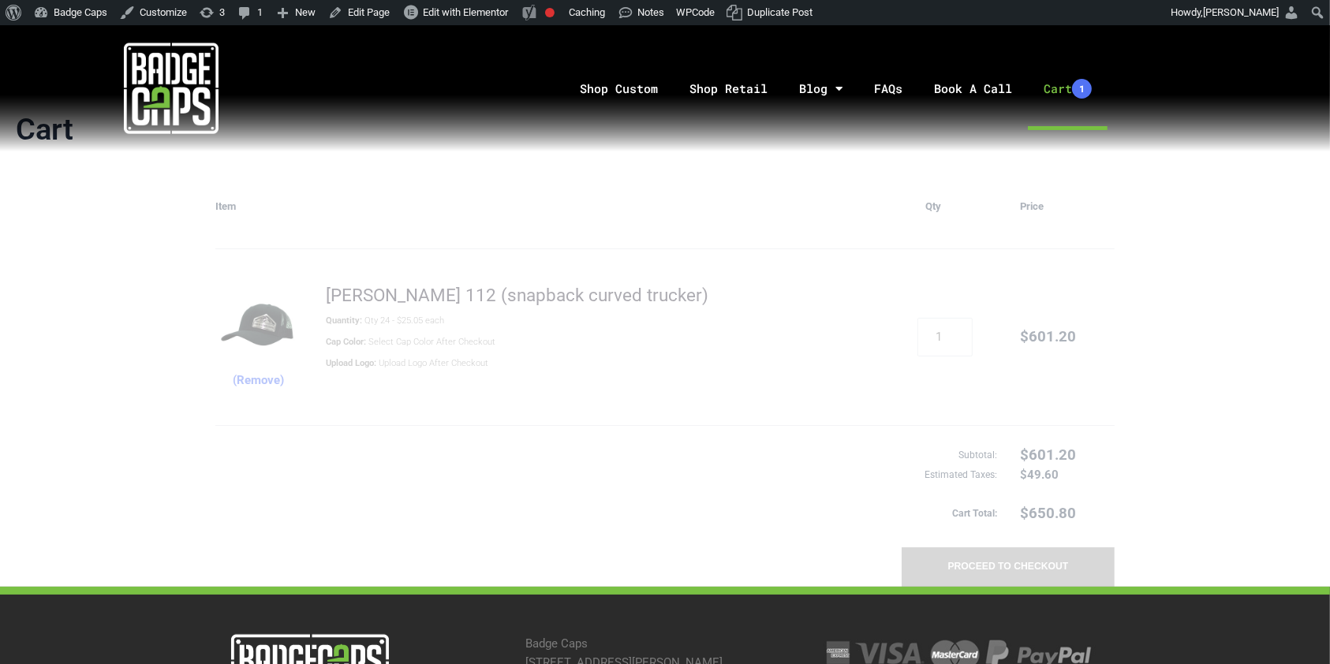
scroll to position [49, 0]
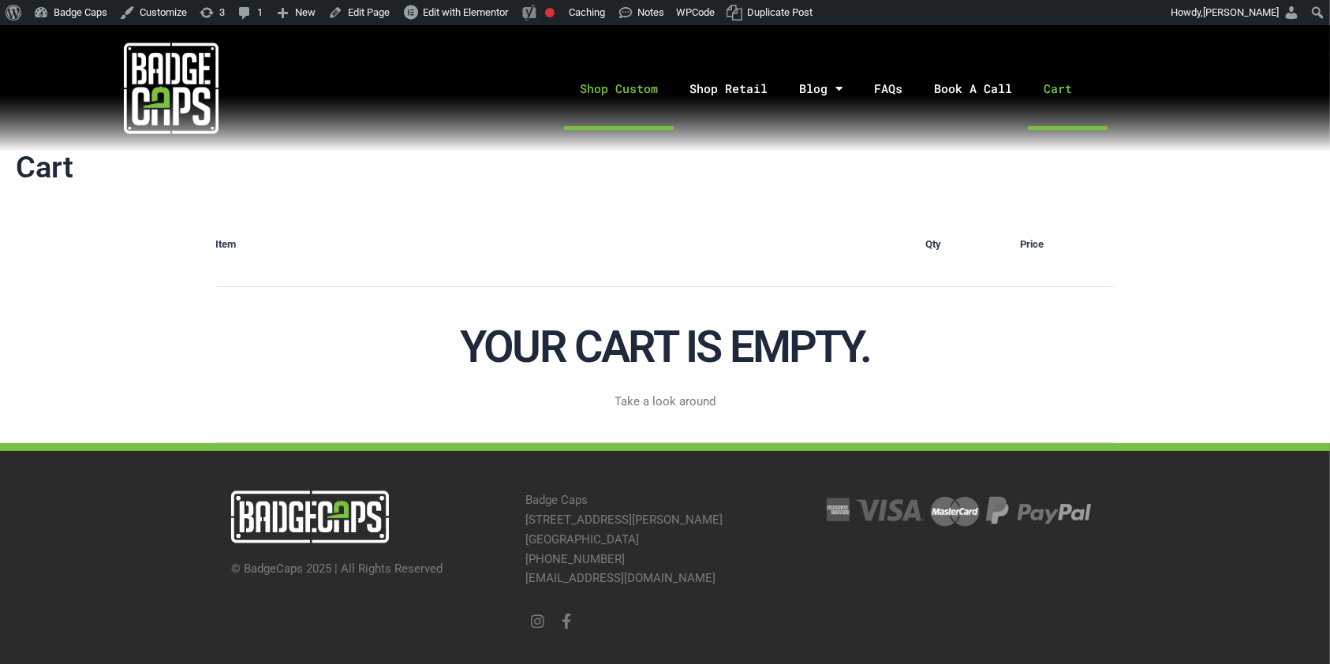
click at [631, 89] on link "Shop Custom" at bounding box center [619, 88] width 110 height 83
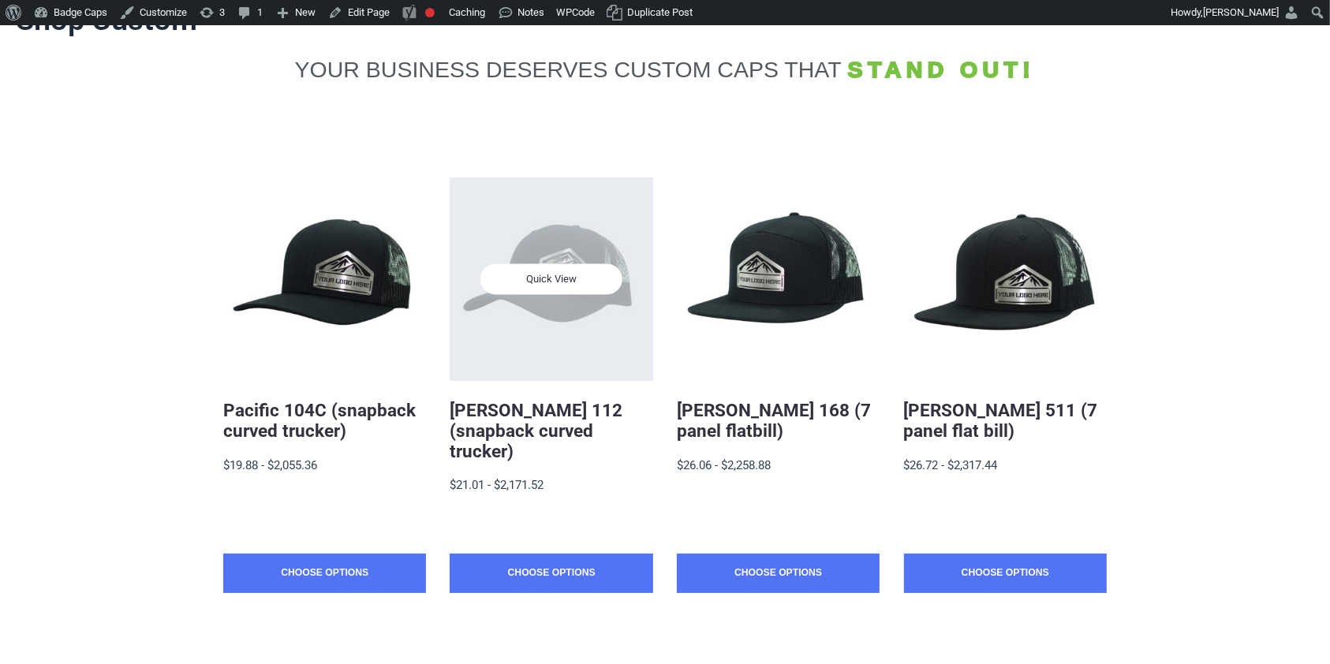
scroll to position [177, 0]
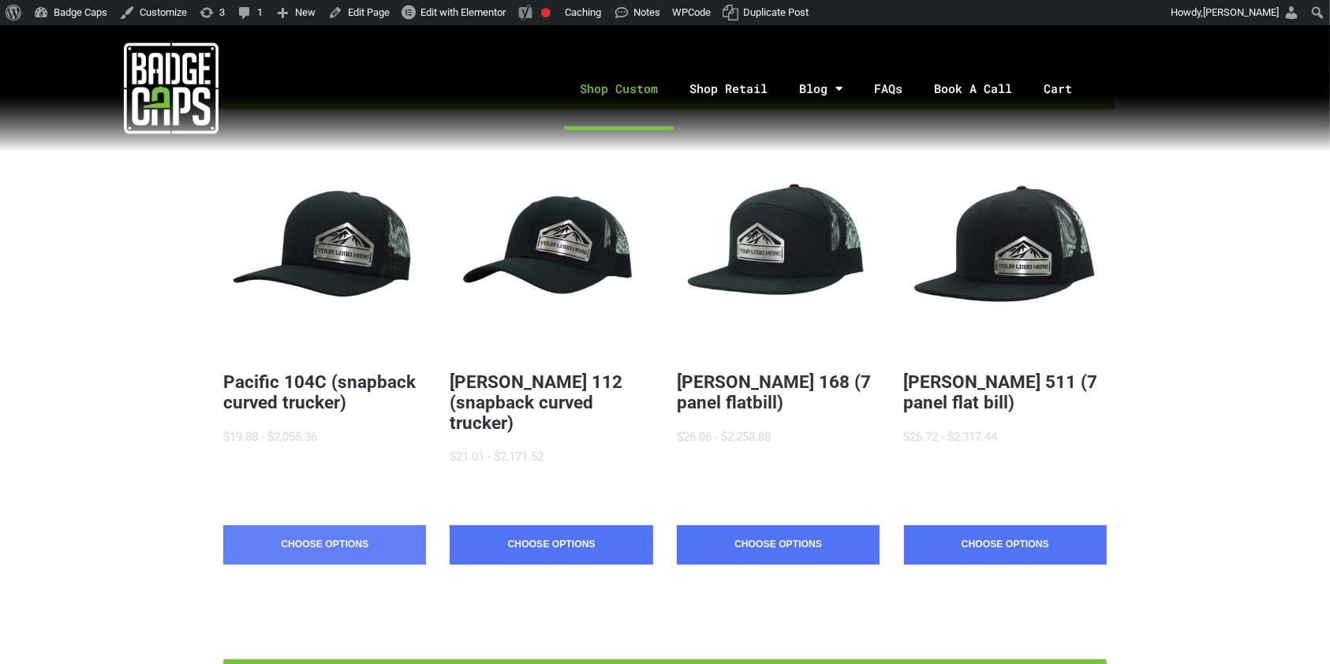
click at [379, 525] on link "Choose Options" at bounding box center [324, 544] width 203 height 39
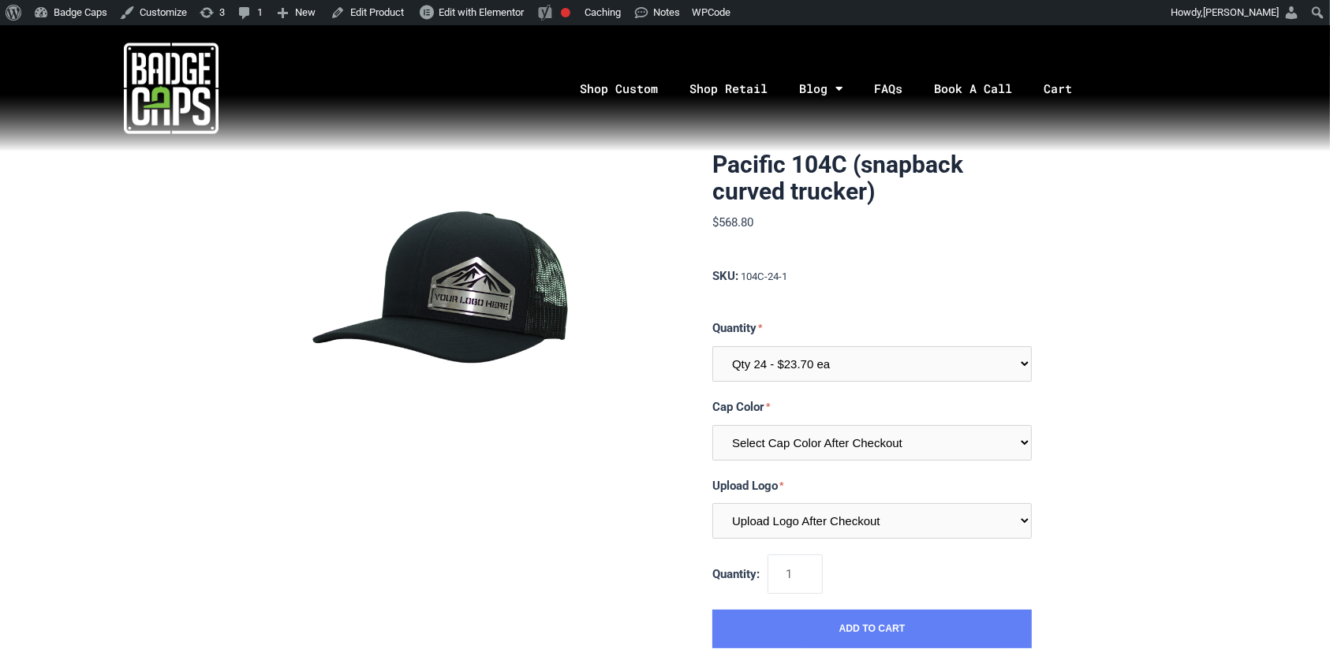
click at [865, 631] on button "Add to Cart" at bounding box center [871, 629] width 319 height 39
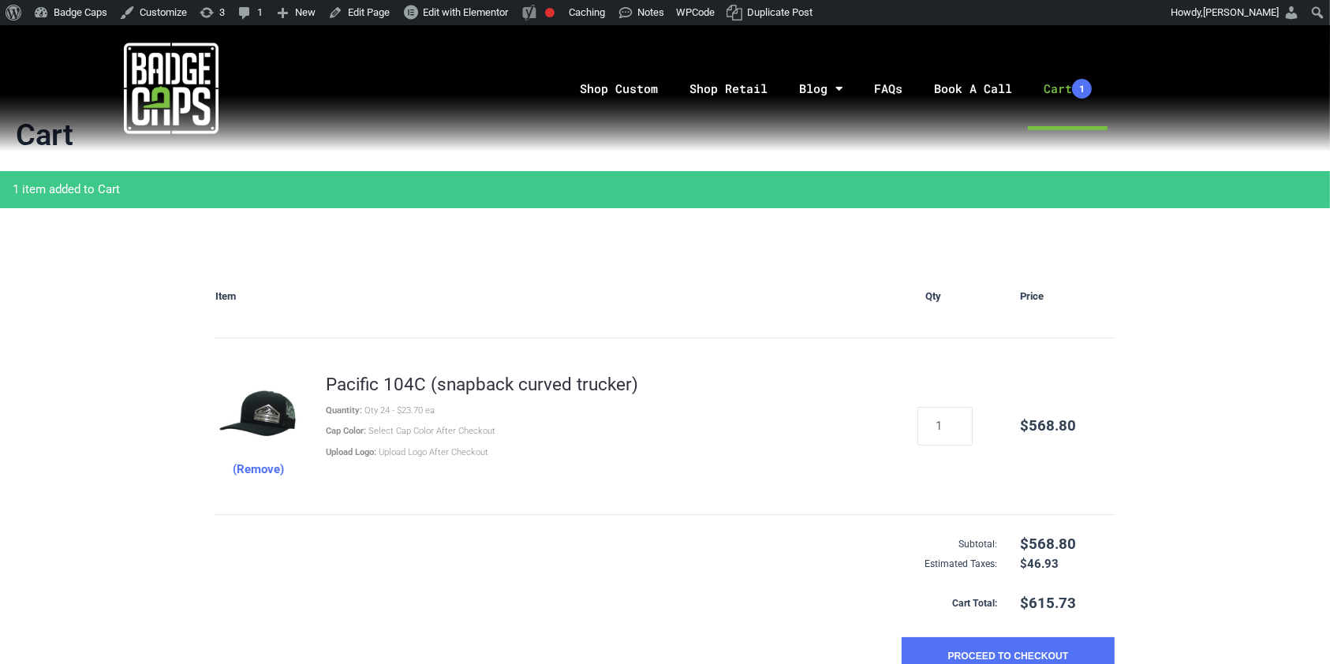
scroll to position [202, 0]
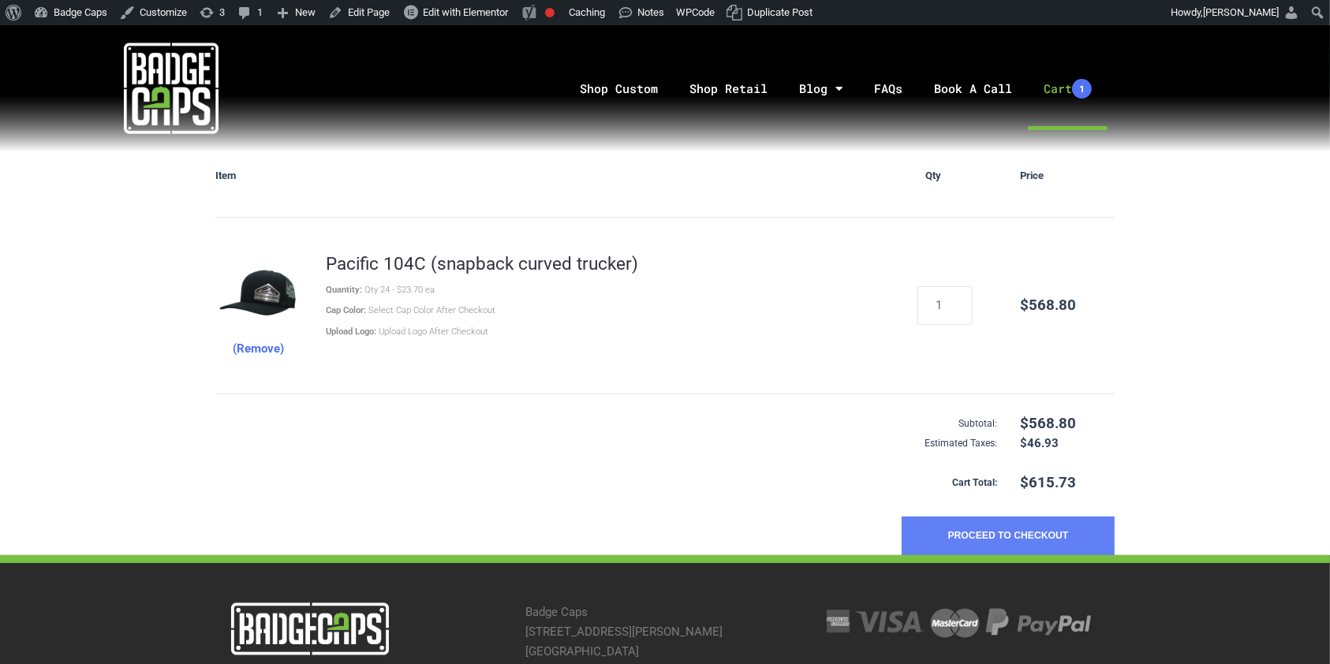
click at [976, 536] on button "Proceed to Checkout" at bounding box center [1008, 536] width 213 height 39
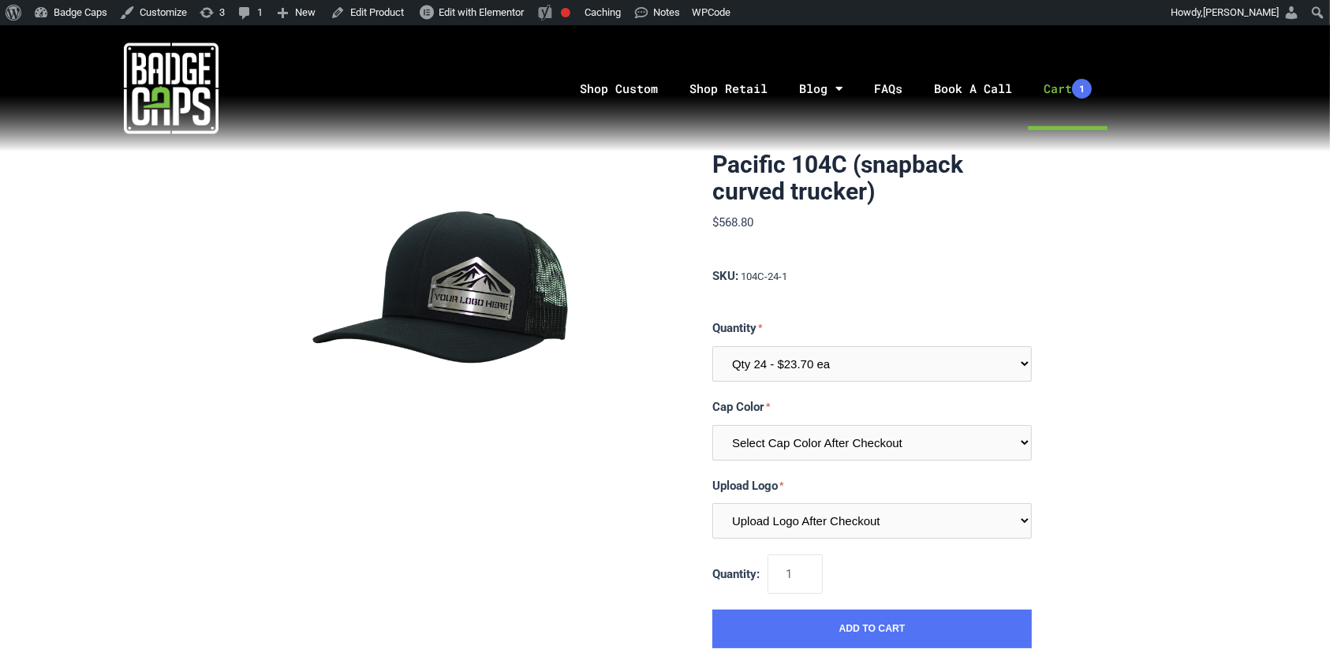
click at [1060, 84] on link "Cart 1" at bounding box center [1068, 88] width 80 height 83
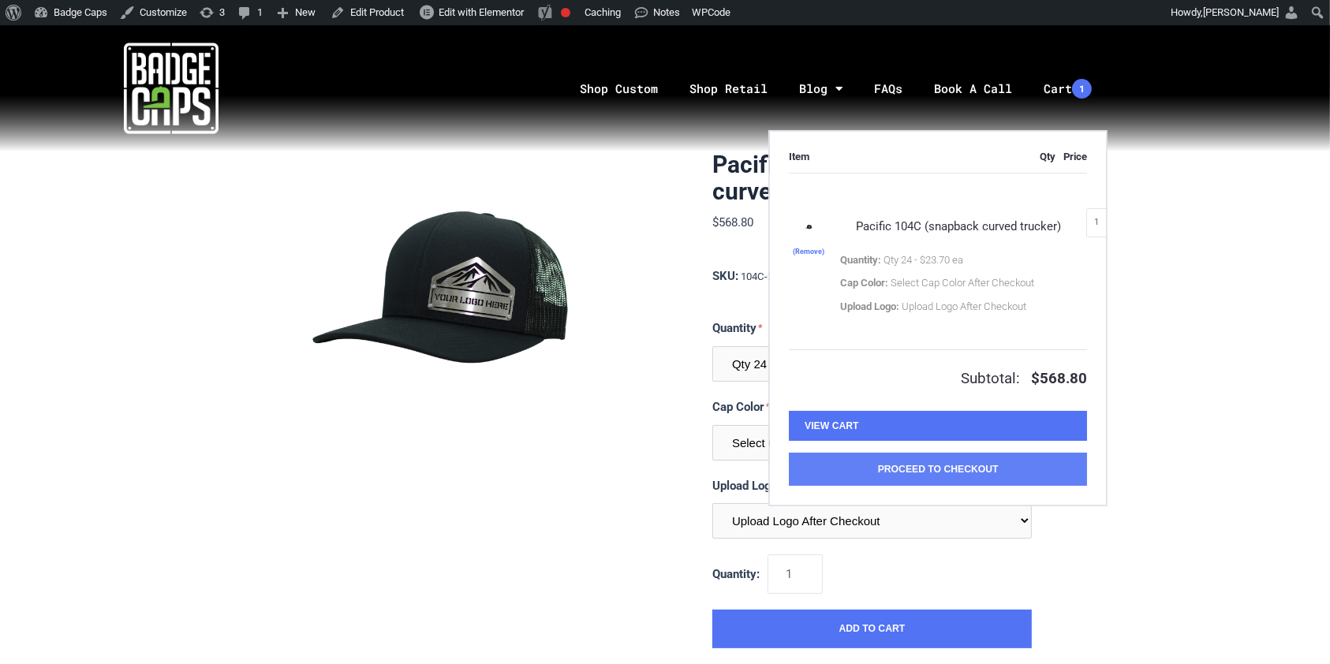
click at [962, 471] on button "Proceed to Checkout" at bounding box center [938, 469] width 298 height 33
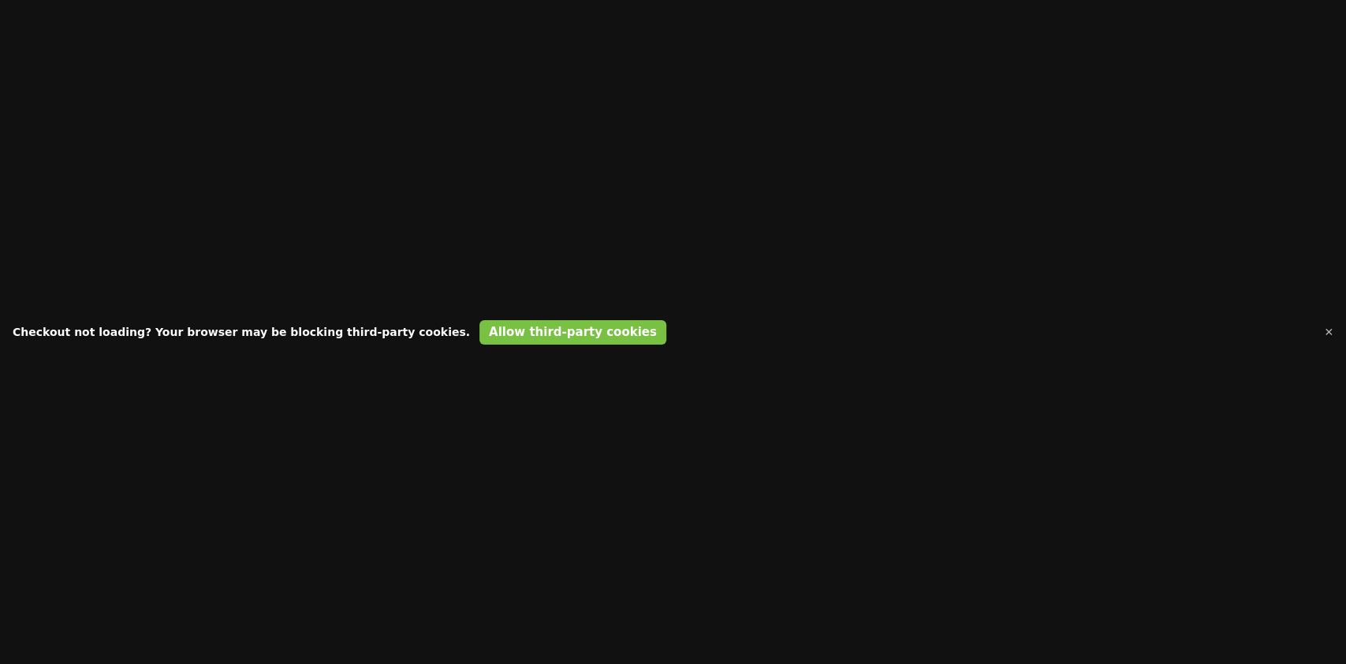
click at [1332, 332] on span "✕" at bounding box center [1328, 332] width 9 height 15
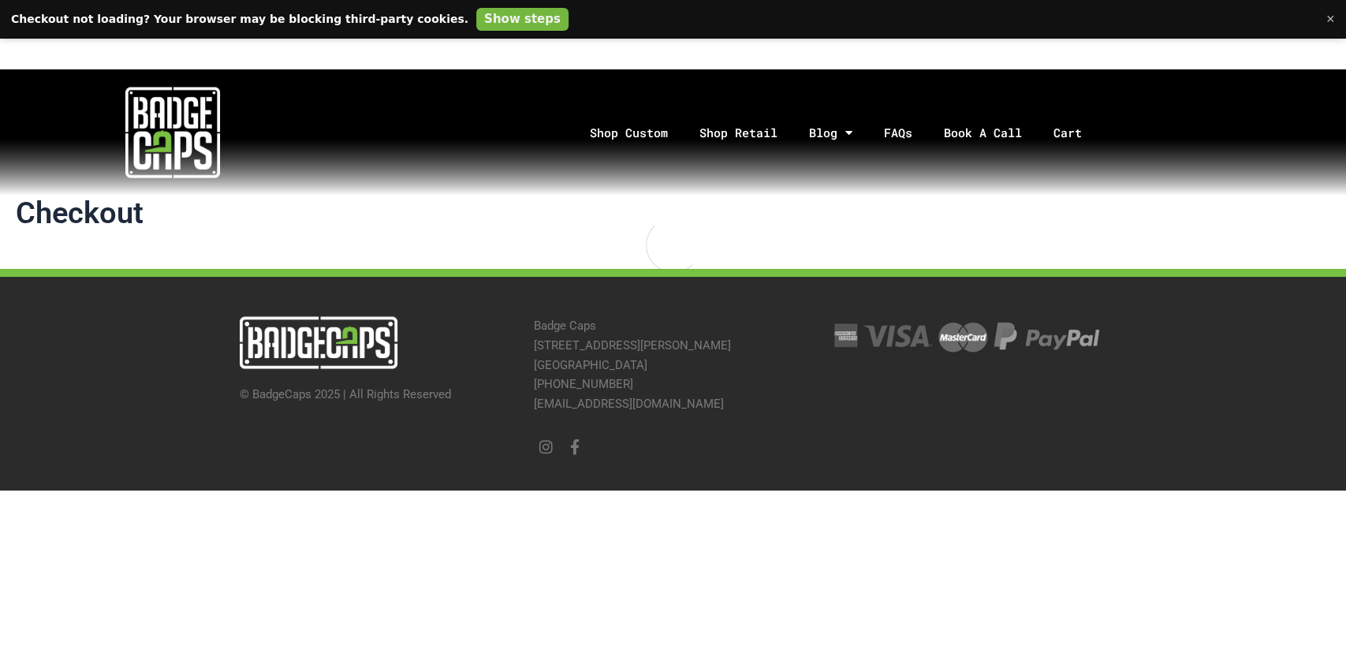
click at [476, 18] on button "Show steps" at bounding box center [522, 19] width 92 height 23
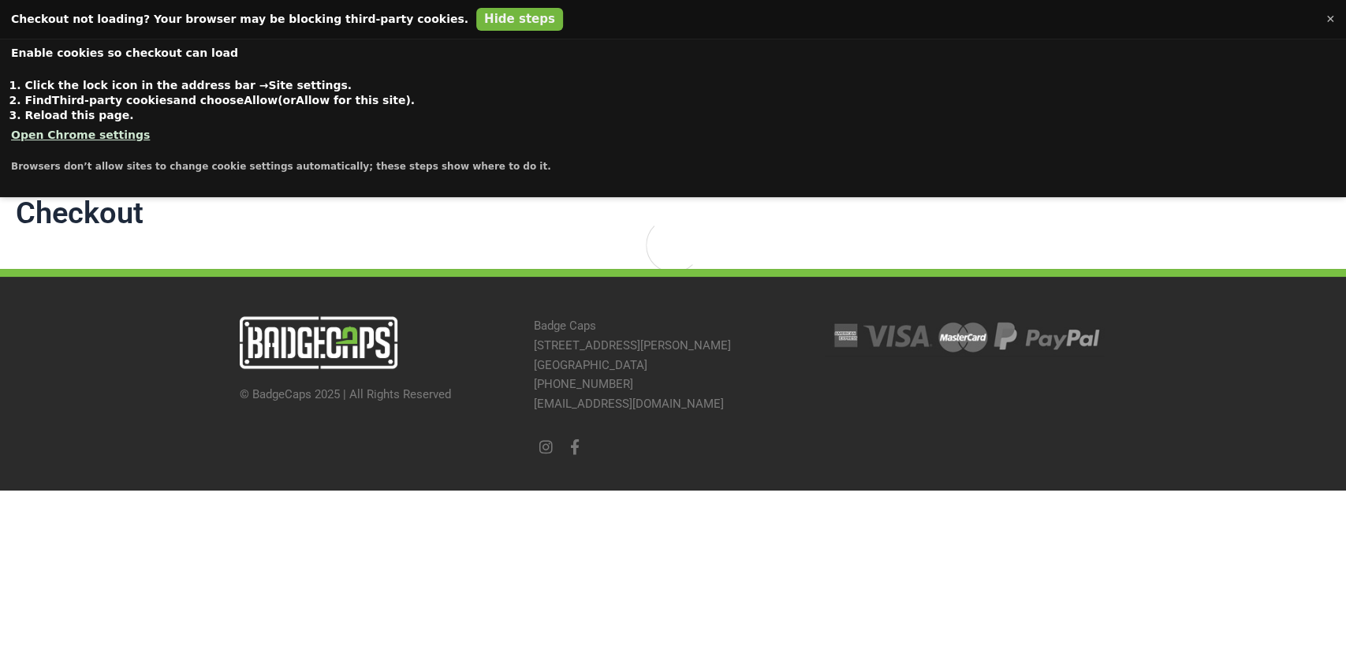
click at [476, 20] on button "Hide steps" at bounding box center [519, 19] width 87 height 23
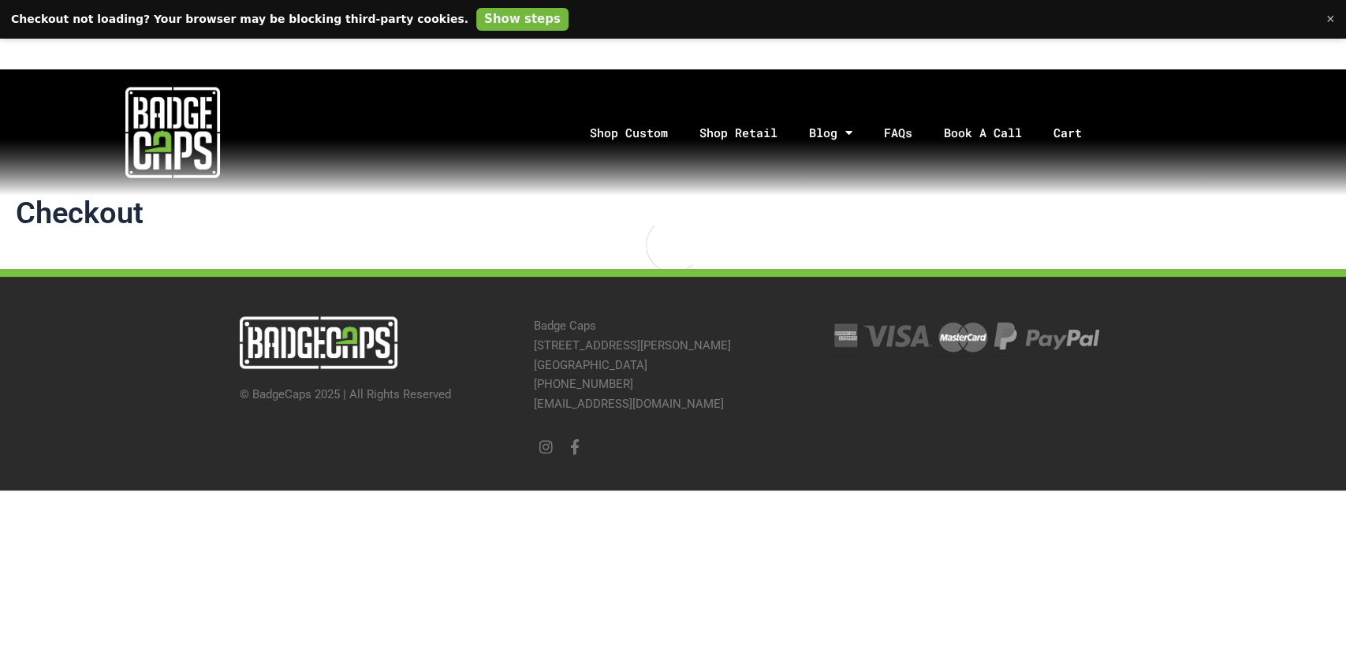
click at [476, 20] on button "Show steps" at bounding box center [522, 19] width 92 height 23
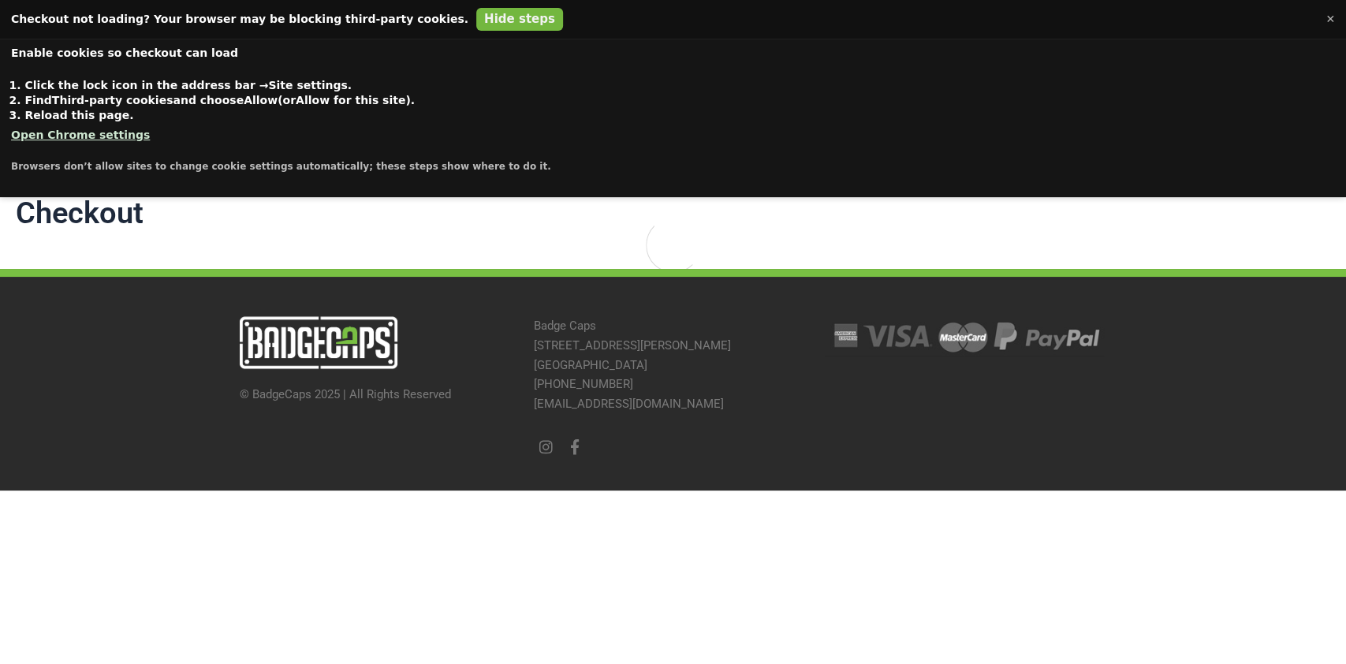
click at [476, 20] on button "Hide steps" at bounding box center [519, 19] width 87 height 23
